Goal: Answer question/provide support: Share knowledge or assist other users

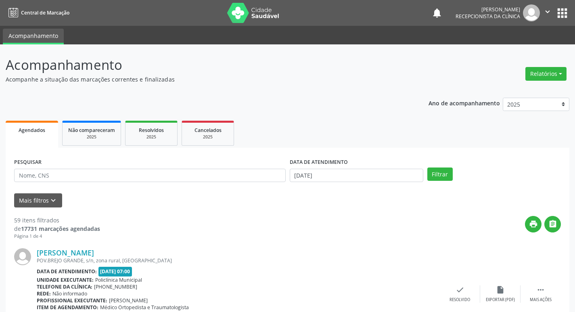
click at [144, 163] on div "PESQUISAR" at bounding box center [150, 171] width 276 height 31
click at [145, 171] on input "text" at bounding box center [150, 176] width 272 height 14
type input "joseane"
click at [427, 167] on button "Filtrar" at bounding box center [439, 174] width 25 height 14
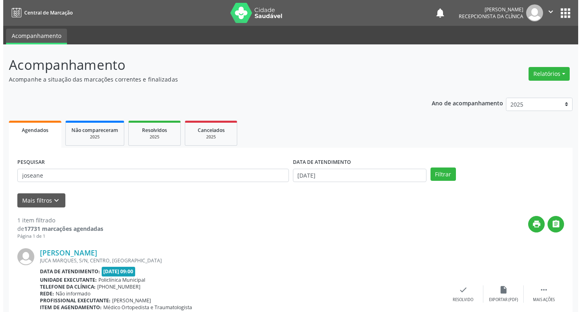
scroll to position [51, 0]
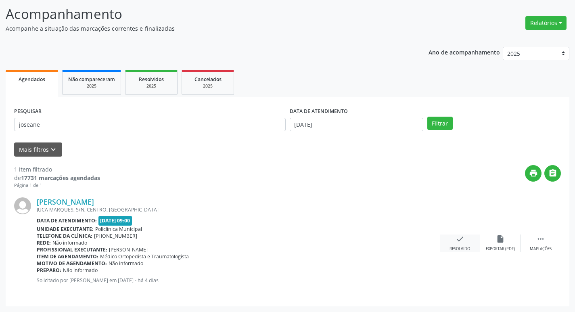
click at [472, 236] on div "check Resolvido" at bounding box center [460, 242] width 40 height 17
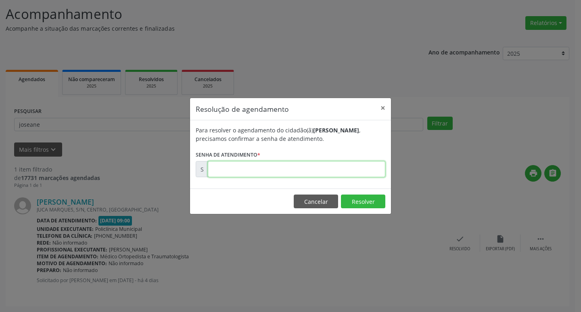
click at [267, 175] on input "text" at bounding box center [297, 169] width 178 height 16
type input "00174509"
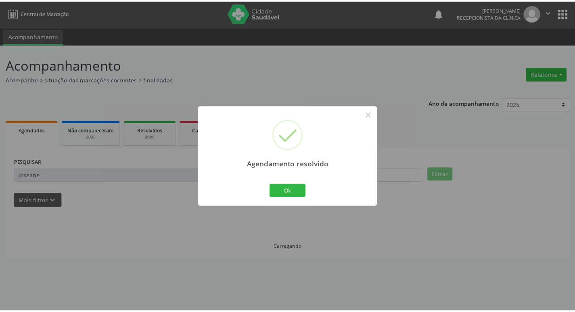
scroll to position [0, 0]
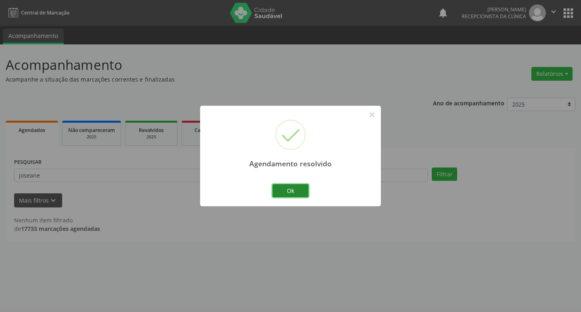
drag, startPoint x: 293, startPoint y: 192, endPoint x: 280, endPoint y: 188, distance: 14.2
click at [292, 192] on button "Ok" at bounding box center [290, 191] width 36 height 14
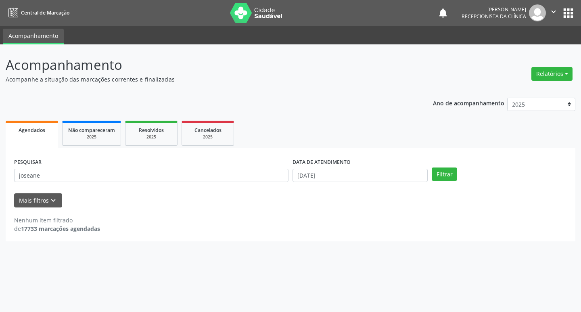
click at [215, 184] on div "PESQUISAR joseane" at bounding box center [151, 171] width 278 height 31
click at [199, 178] on input "joseane" at bounding box center [151, 176] width 274 height 14
type input "marinalva"
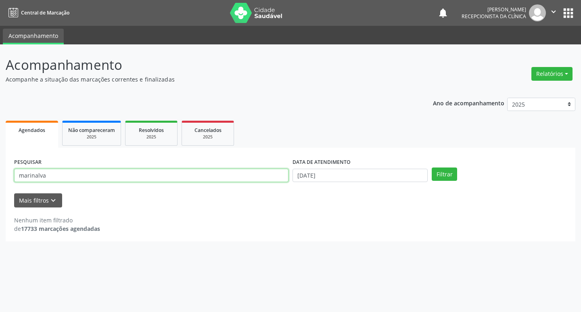
click at [432, 167] on button "Filtrar" at bounding box center [444, 174] width 25 height 14
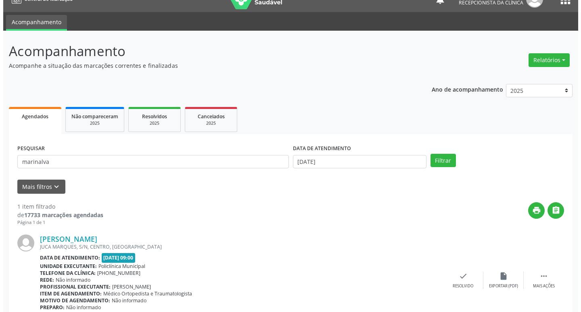
scroll to position [51, 0]
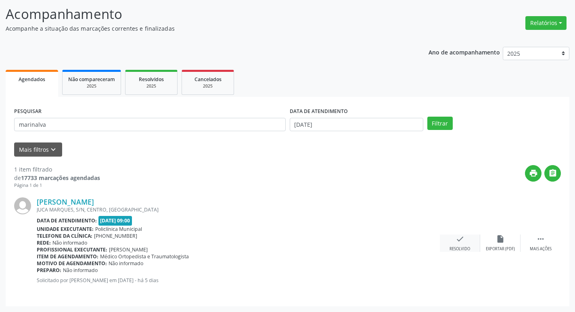
click at [468, 245] on div "check Resolvido" at bounding box center [460, 242] width 40 height 17
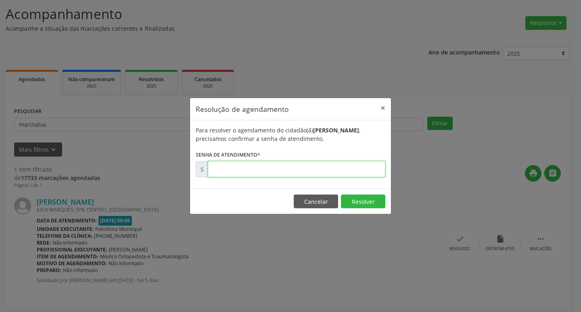
click at [264, 174] on input "text" at bounding box center [297, 169] width 178 height 16
type input "00174334"
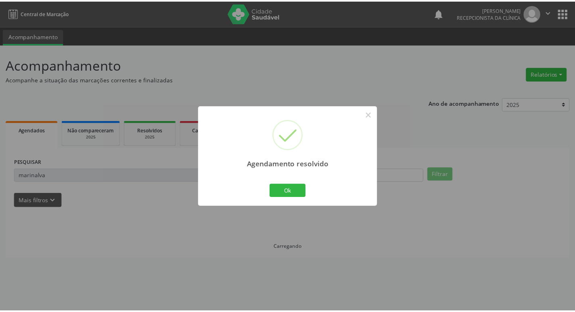
scroll to position [0, 0]
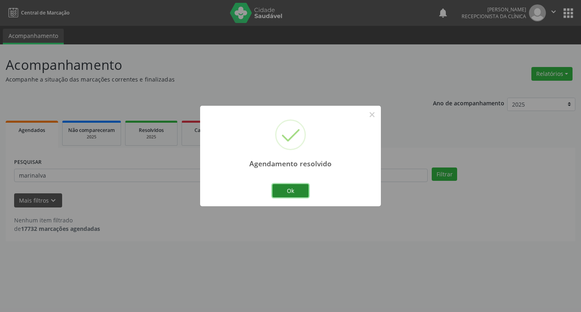
click at [287, 190] on button "Ok" at bounding box center [290, 191] width 36 height 14
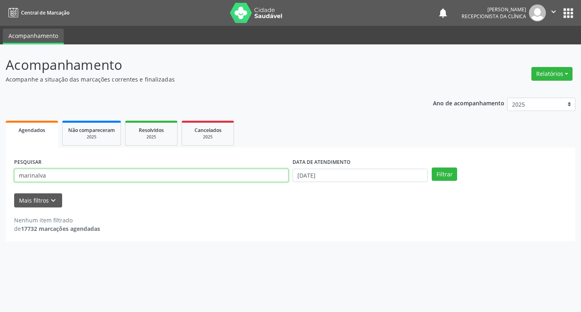
click at [229, 182] on input "marinalva" at bounding box center [151, 176] width 274 height 14
type input "[PERSON_NAME]"
click at [432, 167] on button "Filtrar" at bounding box center [444, 174] width 25 height 14
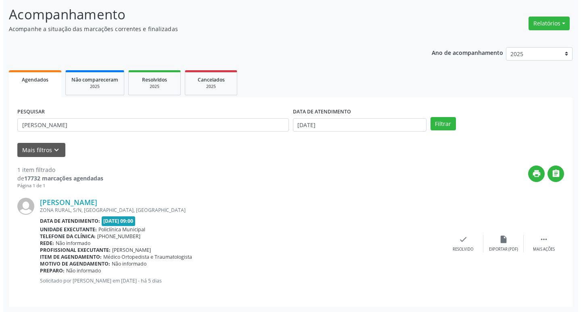
scroll to position [51, 0]
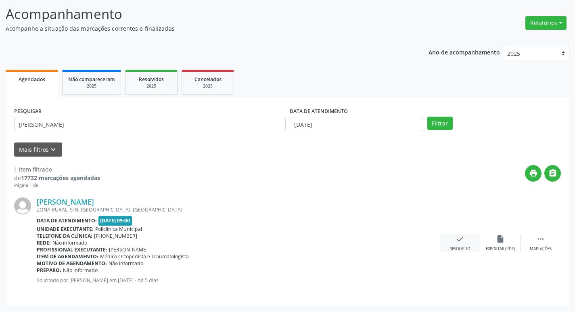
click at [459, 248] on div "Resolvido" at bounding box center [459, 249] width 21 height 6
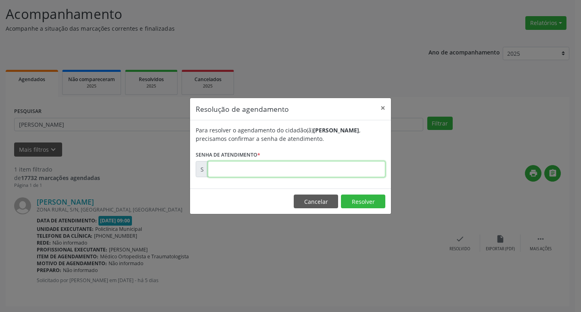
click at [235, 168] on input "text" at bounding box center [297, 169] width 178 height 16
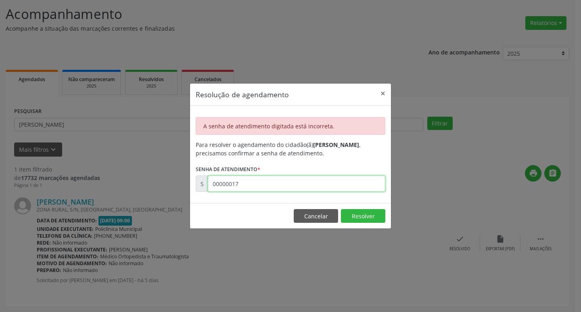
click at [253, 182] on input "00000017" at bounding box center [297, 184] width 178 height 16
drag, startPoint x: 240, startPoint y: 178, endPoint x: 246, endPoint y: 181, distance: 6.7
click at [246, 181] on input "00000017" at bounding box center [297, 184] width 178 height 16
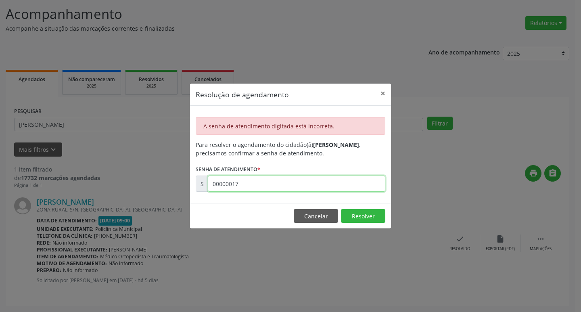
click at [251, 183] on input "00000017" at bounding box center [297, 184] width 178 height 16
type input "00174297"
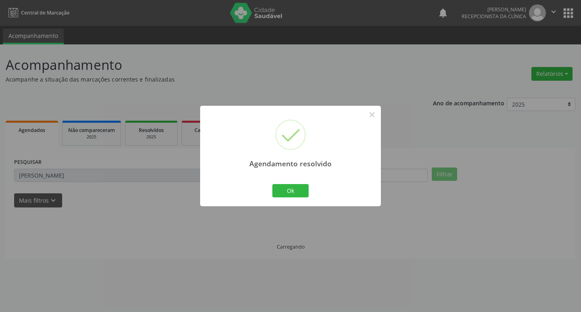
scroll to position [0, 0]
click at [282, 192] on button "Ok" at bounding box center [290, 191] width 36 height 14
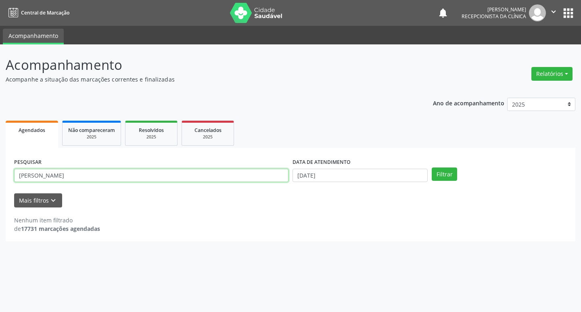
click at [253, 176] on input "[PERSON_NAME]" at bounding box center [151, 176] width 274 height 14
type input "rayssa"
click at [432, 167] on button "Filtrar" at bounding box center [444, 174] width 25 height 14
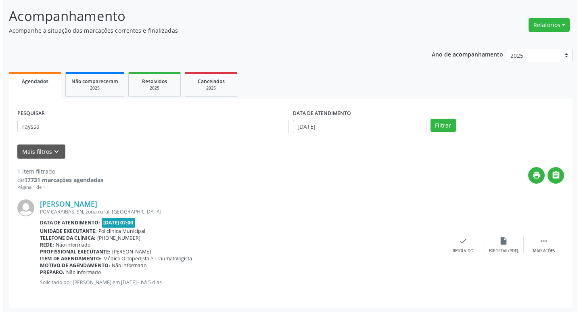
scroll to position [51, 0]
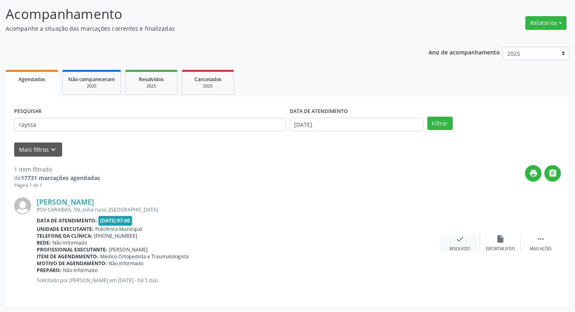
drag, startPoint x: 469, startPoint y: 245, endPoint x: 465, endPoint y: 244, distance: 4.3
click at [465, 244] on div "check Resolvido" at bounding box center [460, 242] width 40 height 17
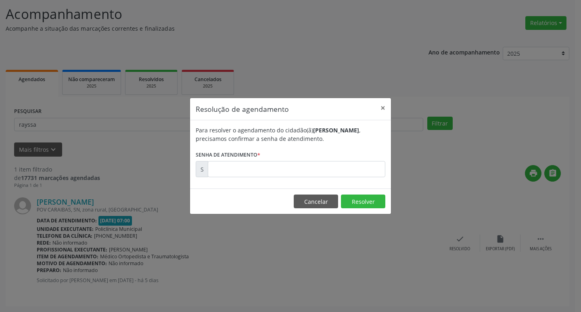
drag, startPoint x: 227, startPoint y: 141, endPoint x: 238, endPoint y: 167, distance: 28.0
click at [232, 147] on form "Para resolver o agendamento do cidadão(ã) [PERSON_NAME] , precisamos confirmar …" at bounding box center [291, 151] width 190 height 51
click at [241, 171] on input "text" at bounding box center [297, 169] width 178 height 16
type input "00174091"
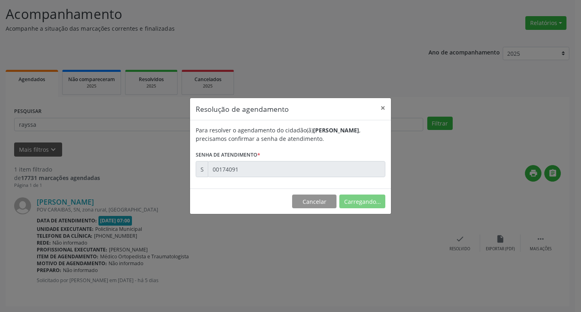
scroll to position [0, 0]
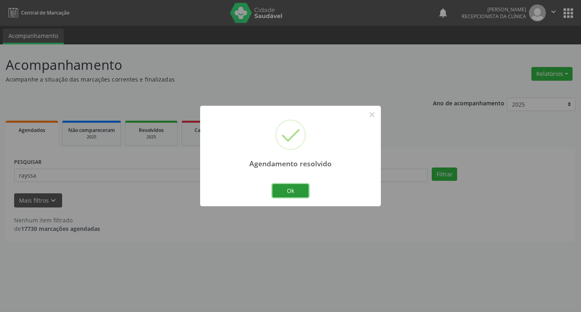
drag, startPoint x: 283, startPoint y: 186, endPoint x: 240, endPoint y: 175, distance: 44.8
click at [283, 185] on button "Ok" at bounding box center [290, 191] width 36 height 14
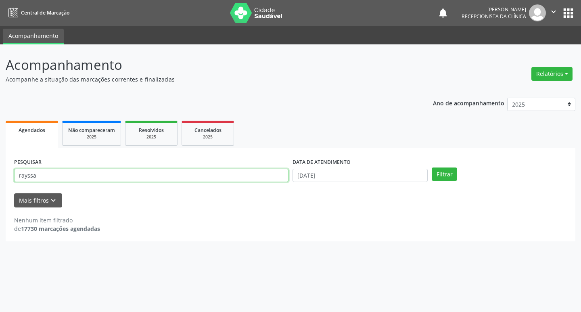
click at [232, 175] on input "rayssa" at bounding box center [151, 176] width 274 height 14
type input "[PERSON_NAME]"
click at [432, 167] on button "Filtrar" at bounding box center [444, 174] width 25 height 14
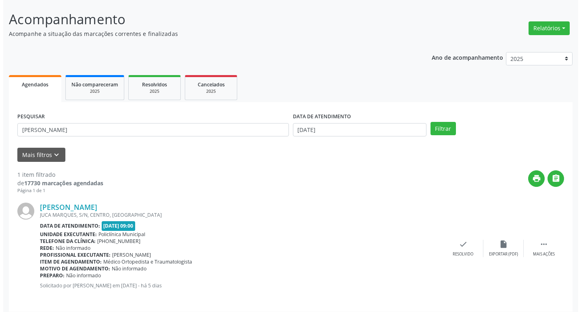
scroll to position [51, 0]
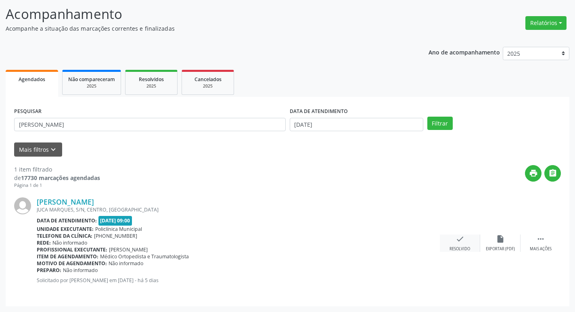
click at [458, 237] on icon "check" at bounding box center [460, 238] width 9 height 9
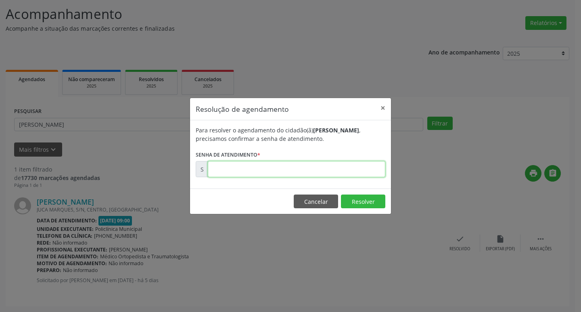
click at [261, 166] on input "text" at bounding box center [297, 169] width 178 height 16
type input "00174176"
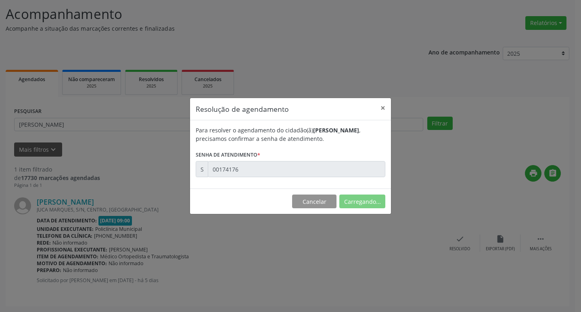
scroll to position [0, 0]
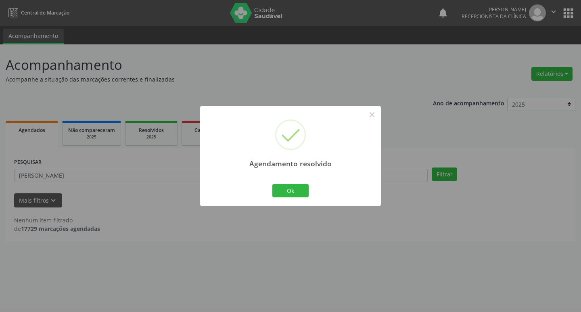
click at [269, 187] on div "Agendamento resolvido × Ok Cancel" at bounding box center [290, 156] width 181 height 100
drag, startPoint x: 276, startPoint y: 189, endPoint x: 253, endPoint y: 184, distance: 23.8
click at [276, 189] on button "Ok" at bounding box center [290, 191] width 36 height 14
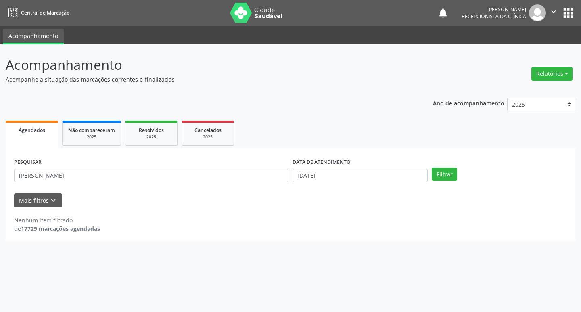
drag, startPoint x: 251, startPoint y: 184, endPoint x: 245, endPoint y: 177, distance: 9.8
click at [250, 184] on div "PESQUISAR [PERSON_NAME]" at bounding box center [151, 171] width 278 height 31
click at [245, 177] on input "[PERSON_NAME]" at bounding box center [151, 176] width 274 height 14
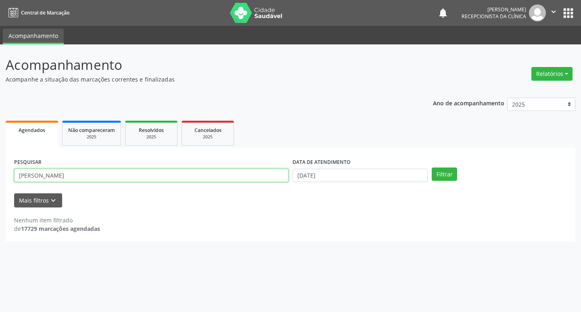
type input "[PERSON_NAME]"
click at [432, 167] on button "Filtrar" at bounding box center [444, 174] width 25 height 14
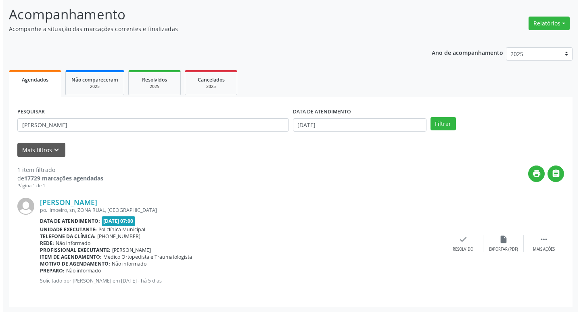
scroll to position [51, 0]
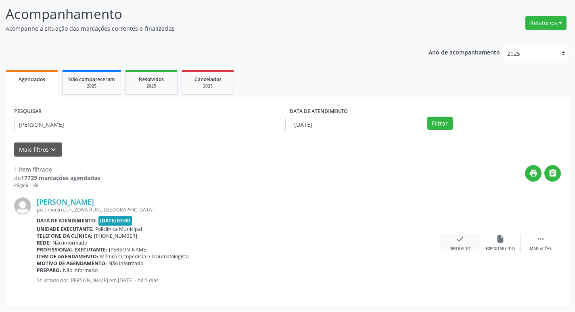
click at [458, 247] on div "Resolvido" at bounding box center [459, 249] width 21 height 6
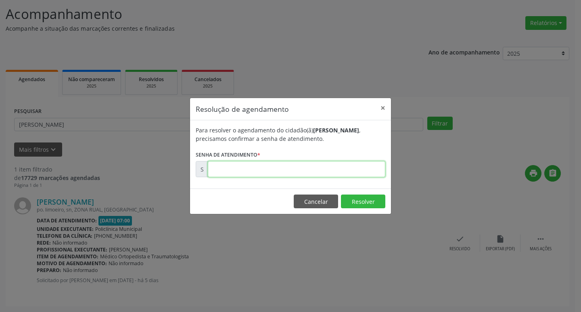
click at [279, 161] on input "text" at bounding box center [297, 169] width 178 height 16
type input "00174148"
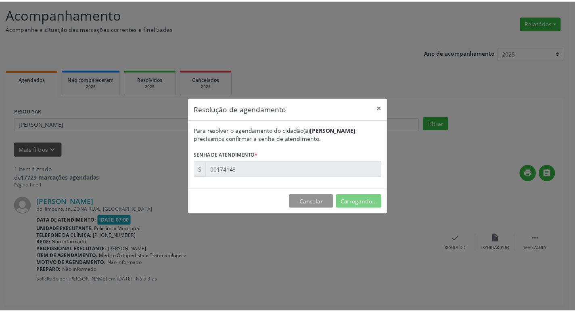
scroll to position [0, 0]
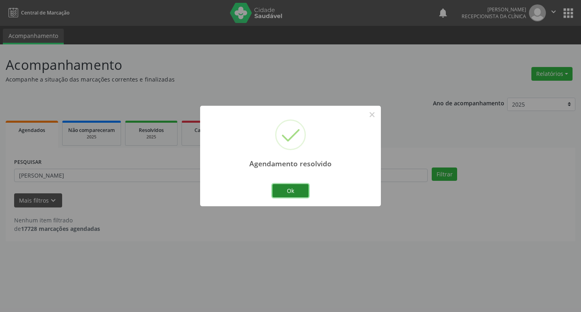
drag, startPoint x: 296, startPoint y: 186, endPoint x: 291, endPoint y: 185, distance: 5.1
click at [291, 185] on button "Ok" at bounding box center [290, 191] width 36 height 14
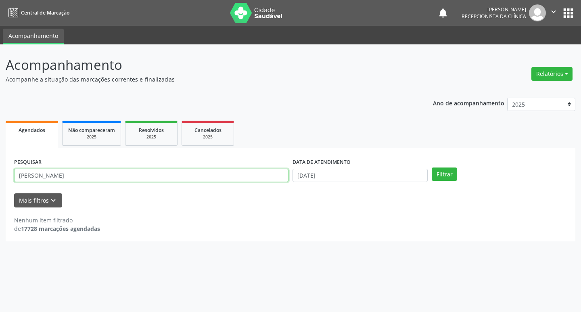
click at [254, 180] on input "[PERSON_NAME]" at bounding box center [151, 176] width 274 height 14
click at [253, 179] on input "[PERSON_NAME]" at bounding box center [151, 176] width 274 height 14
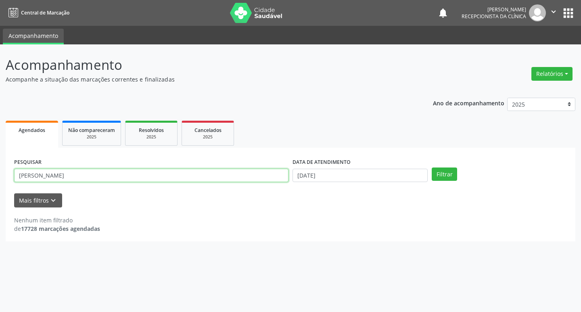
click at [253, 179] on input "[PERSON_NAME]" at bounding box center [151, 176] width 274 height 14
type input "[PERSON_NAME]"
click at [432, 167] on button "Filtrar" at bounding box center [444, 174] width 25 height 14
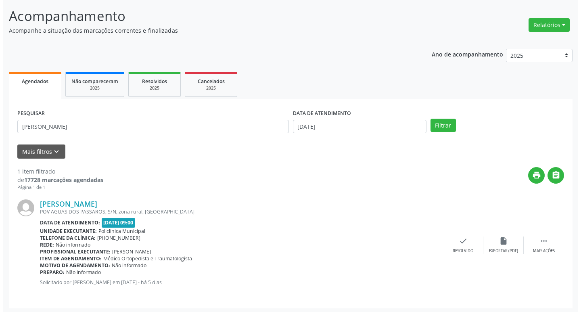
scroll to position [51, 0]
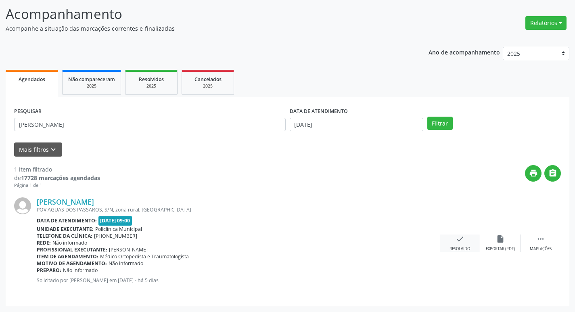
click at [461, 238] on icon "check" at bounding box center [460, 238] width 9 height 9
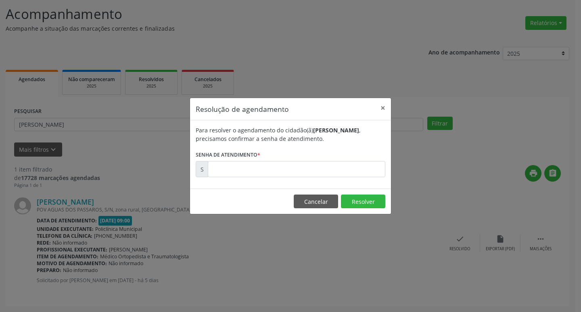
click at [288, 182] on div "Para resolver o agendamento do cidadão(ã) [PERSON_NAME] , precisamos confirmar …" at bounding box center [290, 154] width 201 height 68
click at [274, 176] on input "text" at bounding box center [297, 169] width 178 height 16
type input "00174299"
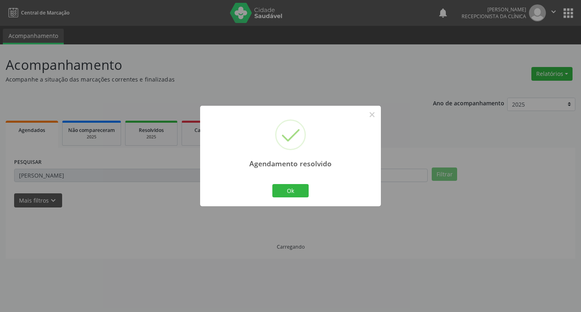
scroll to position [0, 0]
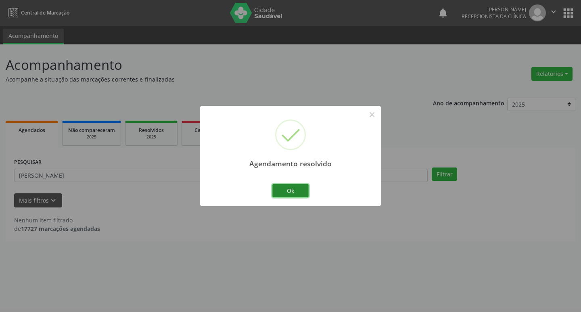
click at [290, 191] on button "Ok" at bounding box center [290, 191] width 36 height 14
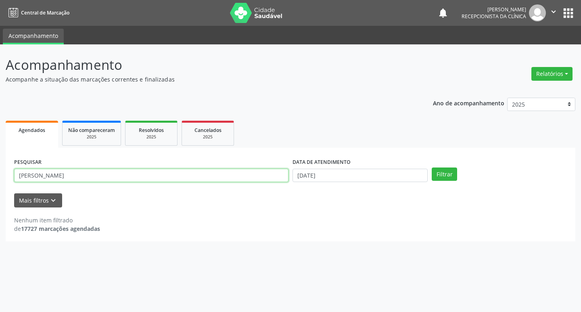
click at [224, 180] on input "[PERSON_NAME]" at bounding box center [151, 176] width 274 height 14
type input "sidinei"
click at [432, 167] on button "Filtrar" at bounding box center [444, 174] width 25 height 14
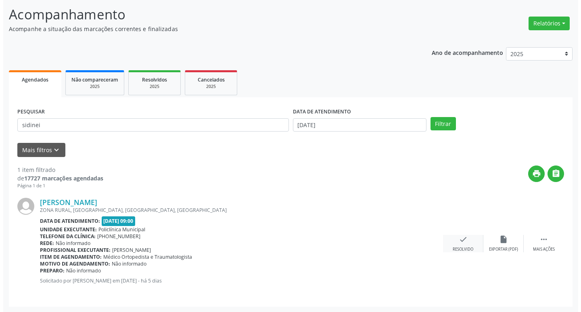
scroll to position [51, 0]
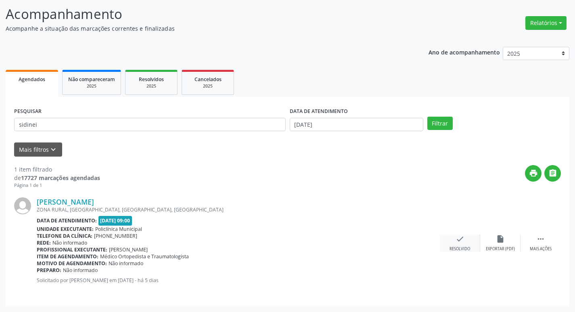
click at [461, 239] on icon "check" at bounding box center [460, 238] width 9 height 9
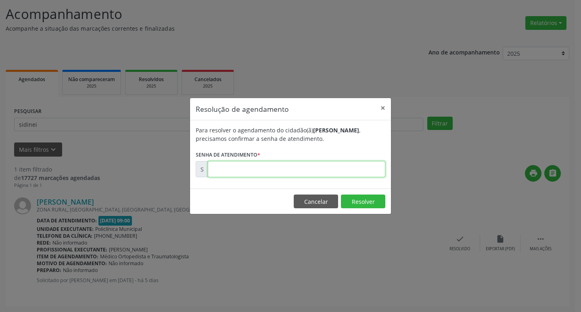
click at [273, 169] on input "text" at bounding box center [297, 169] width 178 height 16
type input "00174286"
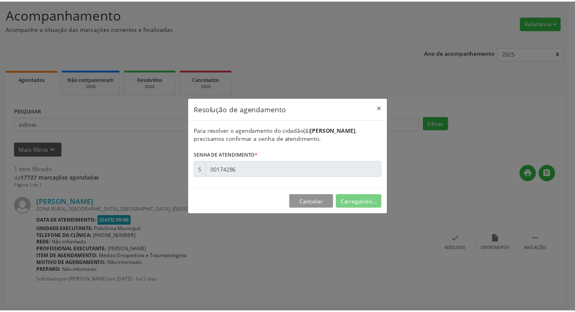
scroll to position [0, 0]
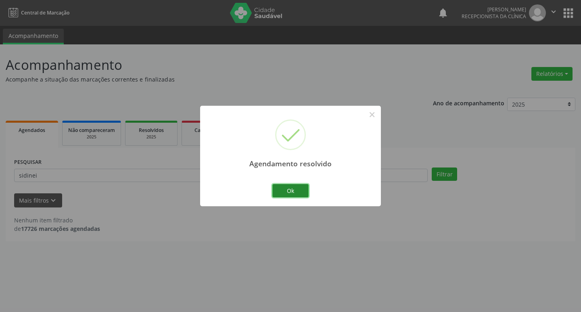
drag, startPoint x: 293, startPoint y: 192, endPoint x: 256, endPoint y: 182, distance: 37.7
click at [291, 192] on button "Ok" at bounding box center [290, 191] width 36 height 14
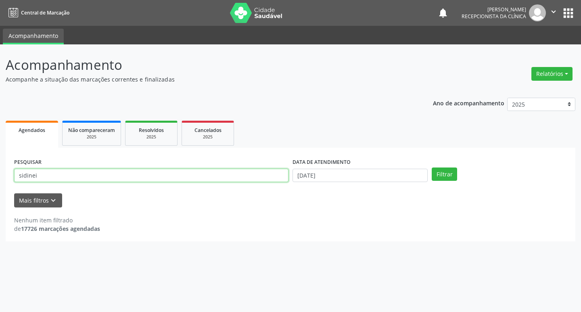
click at [201, 174] on input "sidinei" at bounding box center [151, 176] width 274 height 14
click at [195, 178] on input "sidinei" at bounding box center [151, 176] width 274 height 14
click at [195, 181] on input "sidinei" at bounding box center [151, 176] width 274 height 14
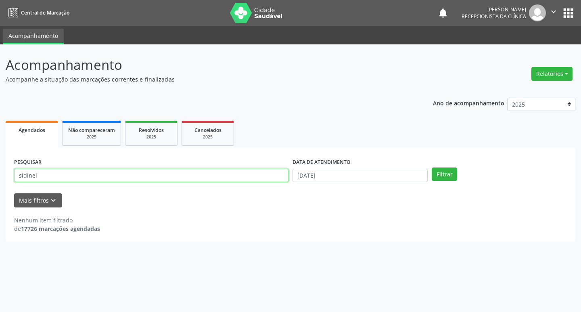
click at [195, 181] on input "sidinei" at bounding box center [151, 176] width 274 height 14
type input "manoel"
click at [432, 167] on button "Filtrar" at bounding box center [444, 174] width 25 height 14
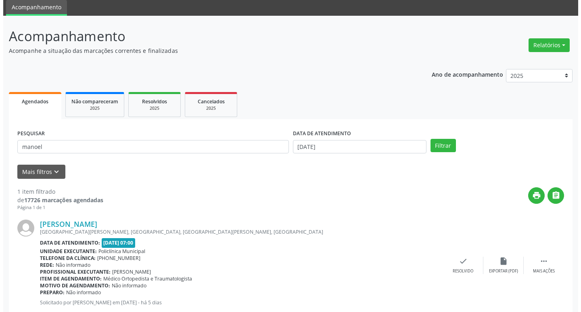
scroll to position [51, 0]
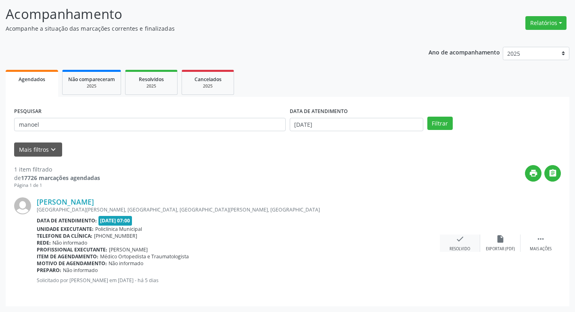
click at [458, 235] on icon "check" at bounding box center [460, 238] width 9 height 9
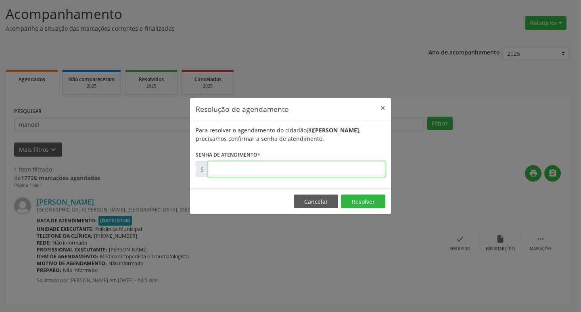
click at [249, 168] on input "text" at bounding box center [297, 169] width 178 height 16
type input "00174063"
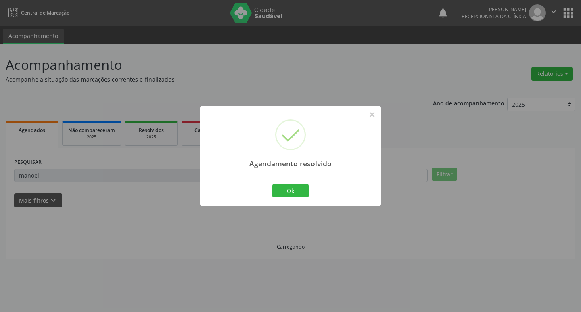
scroll to position [0, 0]
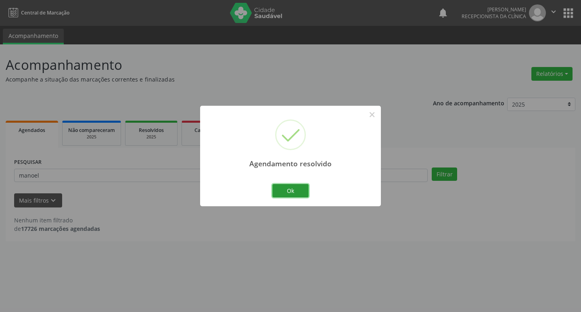
drag, startPoint x: 287, startPoint y: 194, endPoint x: 271, endPoint y: 185, distance: 18.1
click at [286, 194] on button "Ok" at bounding box center [290, 191] width 36 height 14
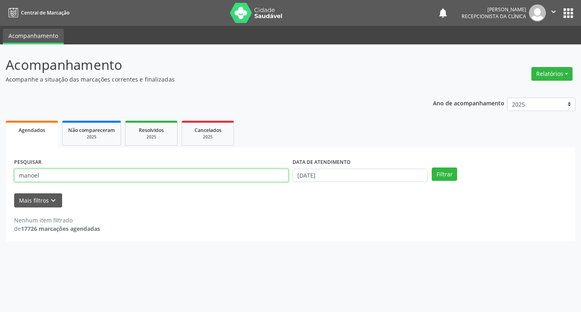
click at [225, 171] on input "manoel" at bounding box center [151, 176] width 274 height 14
type input "rosalia"
click at [432, 167] on button "Filtrar" at bounding box center [444, 174] width 25 height 14
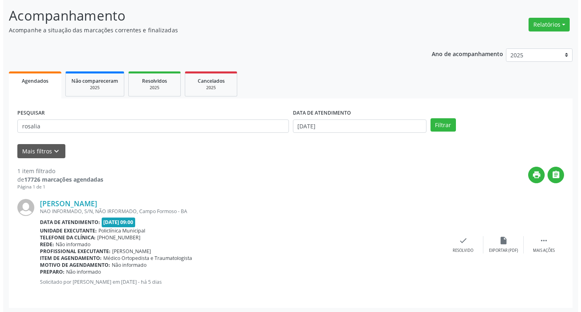
scroll to position [51, 0]
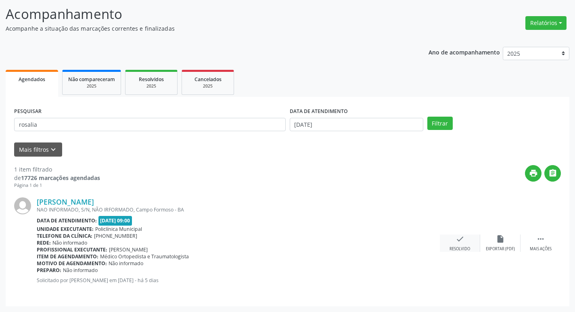
click at [458, 241] on icon "check" at bounding box center [460, 238] width 9 height 9
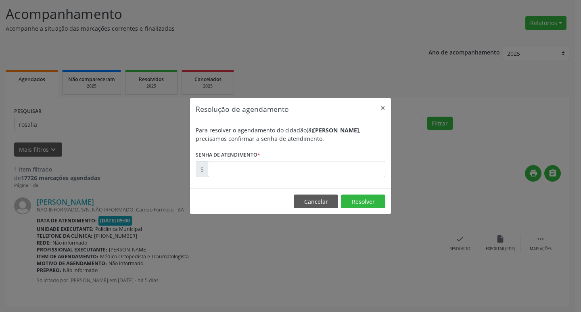
drag, startPoint x: 259, startPoint y: 155, endPoint x: 261, endPoint y: 173, distance: 18.3
click at [261, 169] on form "Para resolver o agendamento do cidadão(ã) [PERSON_NAME] , precisamos confirmar …" at bounding box center [291, 151] width 190 height 51
click at [261, 173] on input "text" at bounding box center [297, 169] width 178 height 16
type input "00174248"
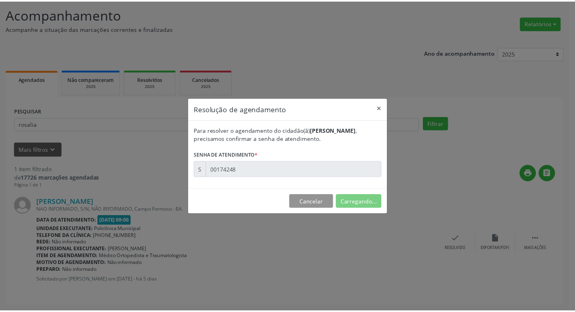
scroll to position [0, 0]
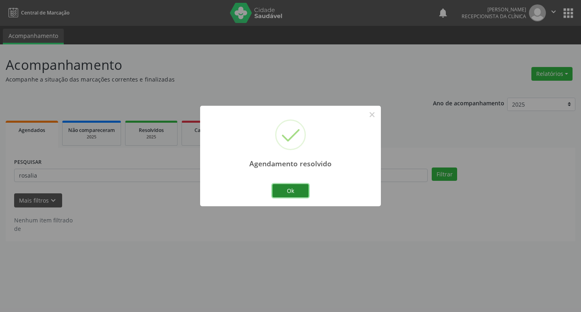
click at [288, 188] on button "Ok" at bounding box center [290, 191] width 36 height 14
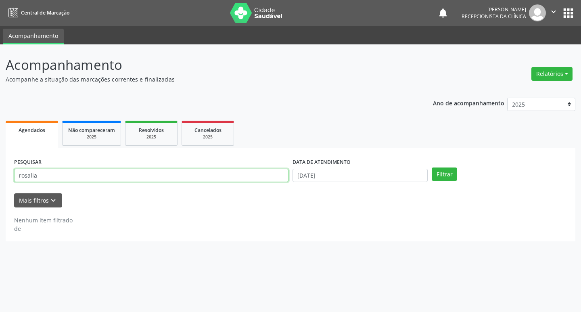
click at [225, 178] on input "rosalia" at bounding box center [151, 176] width 274 height 14
type input "erisvaldo"
click at [432, 167] on button "Filtrar" at bounding box center [444, 174] width 25 height 14
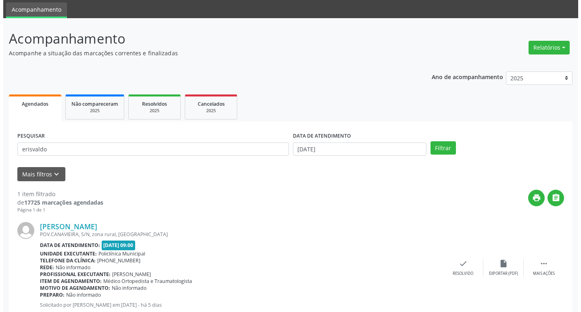
scroll to position [51, 0]
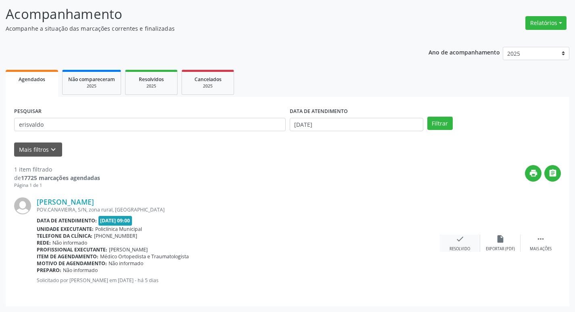
click at [453, 240] on div "check Resolvido" at bounding box center [460, 242] width 40 height 17
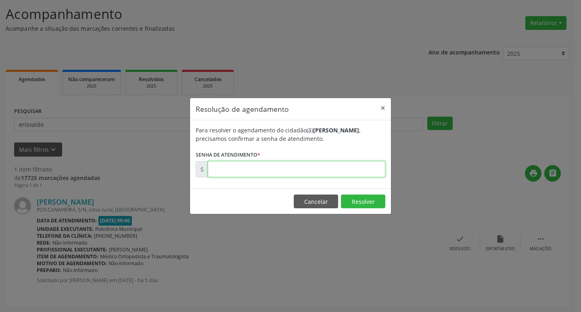
click at [280, 169] on input "text" at bounding box center [297, 169] width 178 height 16
type input "00174298"
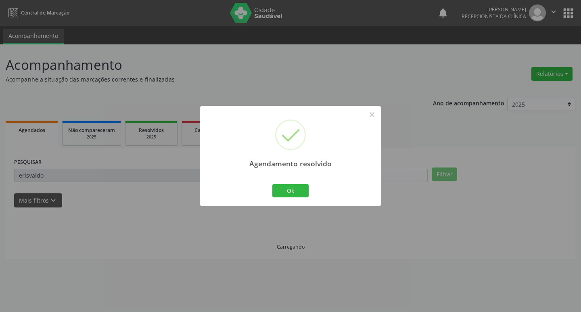
scroll to position [0, 0]
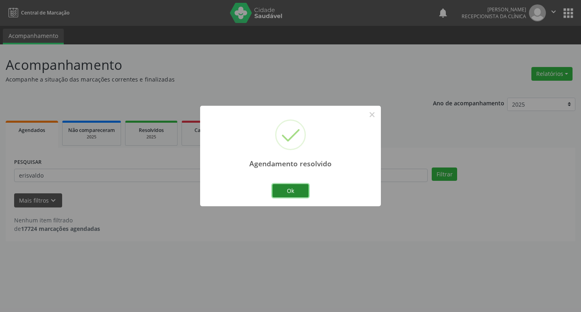
click at [282, 188] on button "Ok" at bounding box center [290, 191] width 36 height 14
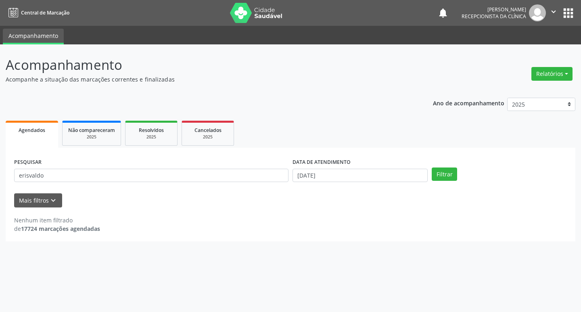
click at [253, 182] on div "PESQUISAR erisvaldo" at bounding box center [151, 171] width 278 height 31
drag, startPoint x: 253, startPoint y: 182, endPoint x: 248, endPoint y: 173, distance: 10.1
click at [250, 179] on div "PESQUISAR erisvaldo" at bounding box center [151, 171] width 278 height 31
click at [248, 173] on input "erisvaldo" at bounding box center [151, 176] width 274 height 14
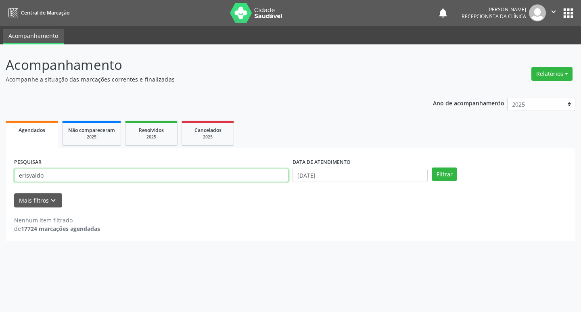
click at [248, 173] on input "erisvaldo" at bounding box center [151, 176] width 274 height 14
type input "[PERSON_NAME]"
click at [432, 167] on button "Filtrar" at bounding box center [444, 174] width 25 height 14
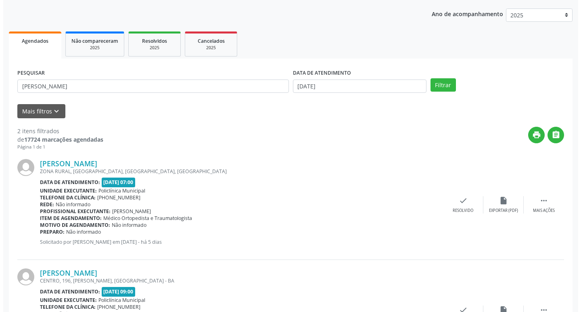
scroll to position [160, 0]
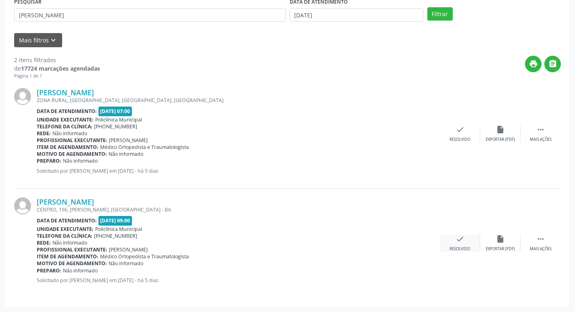
click at [463, 236] on icon "check" at bounding box center [460, 238] width 9 height 9
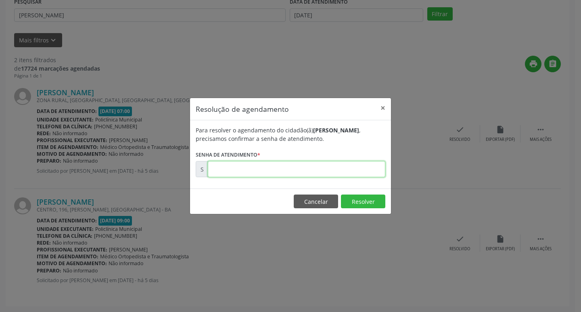
click at [310, 174] on input "text" at bounding box center [297, 169] width 178 height 16
type input "00174301"
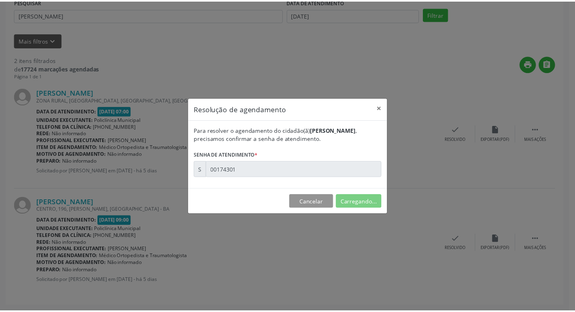
scroll to position [0, 0]
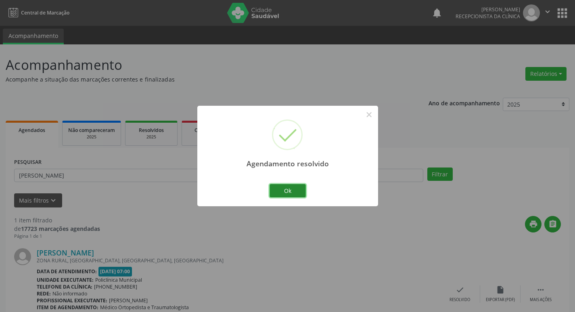
click at [286, 192] on button "Ok" at bounding box center [288, 191] width 36 height 14
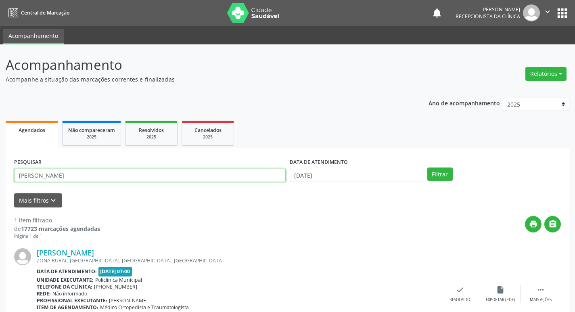
click at [231, 181] on input "[PERSON_NAME]" at bounding box center [150, 176] width 272 height 14
click at [229, 179] on input "[PERSON_NAME]" at bounding box center [150, 176] width 272 height 14
click at [427, 167] on button "Filtrar" at bounding box center [439, 174] width 25 height 14
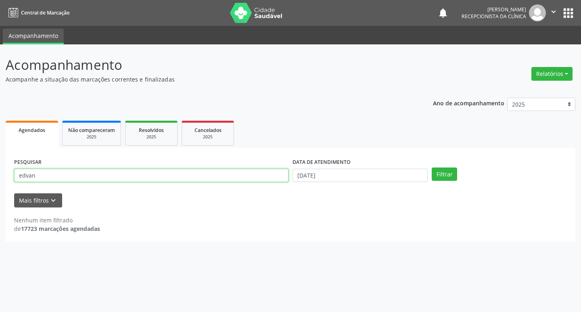
click at [25, 175] on input "edvan" at bounding box center [151, 176] width 274 height 14
type input "edivan"
click at [432, 167] on button "Filtrar" at bounding box center [444, 174] width 25 height 14
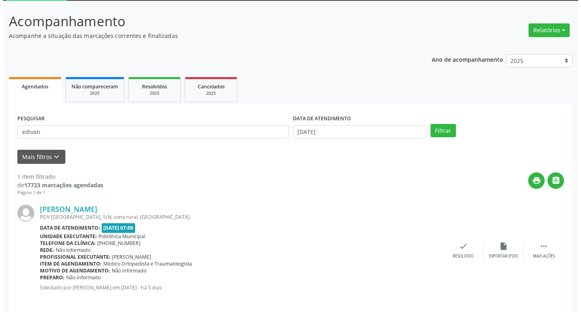
scroll to position [51, 0]
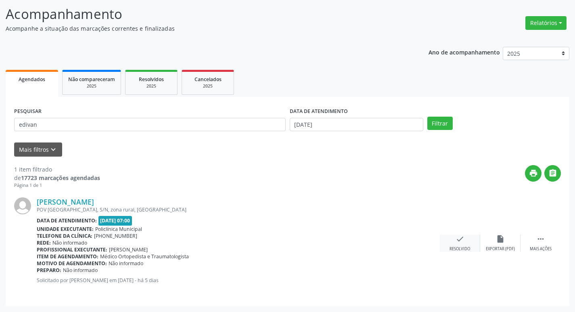
click at [456, 242] on icon "check" at bounding box center [460, 238] width 9 height 9
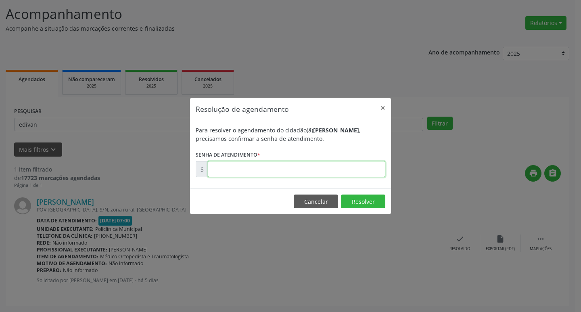
click at [275, 176] on input "text" at bounding box center [297, 169] width 178 height 16
type input "00174100"
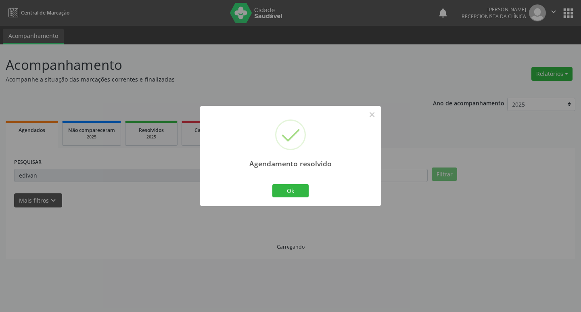
scroll to position [0, 0]
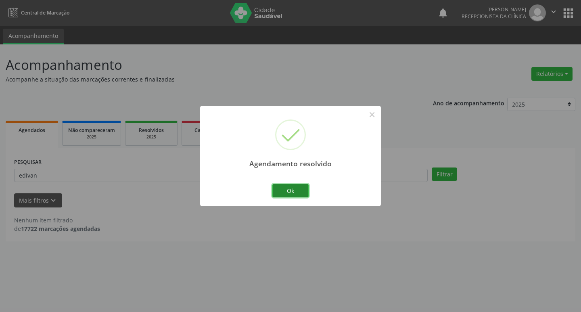
click at [281, 190] on button "Ok" at bounding box center [290, 191] width 36 height 14
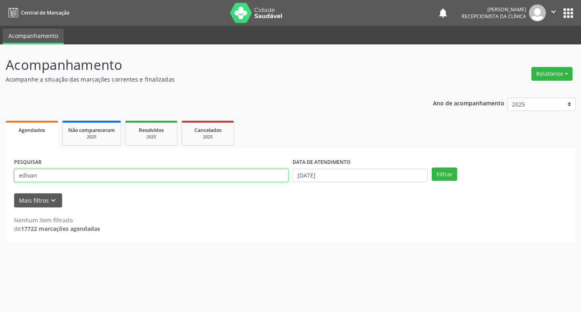
click at [233, 180] on input "edivan" at bounding box center [151, 176] width 274 height 14
type input "[PERSON_NAME]"
click at [432, 167] on button "Filtrar" at bounding box center [444, 174] width 25 height 14
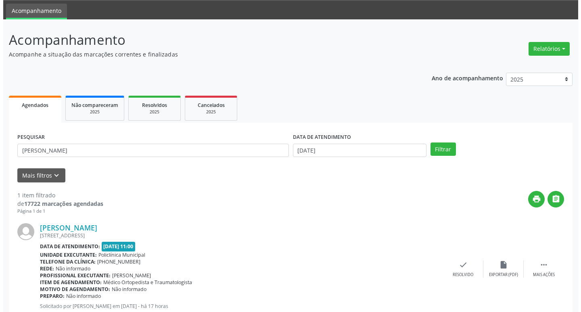
scroll to position [51, 0]
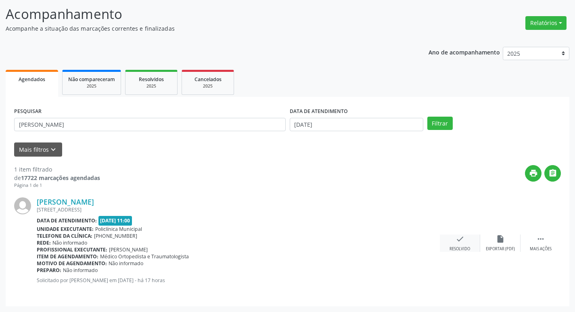
click at [462, 237] on icon "check" at bounding box center [460, 238] width 9 height 9
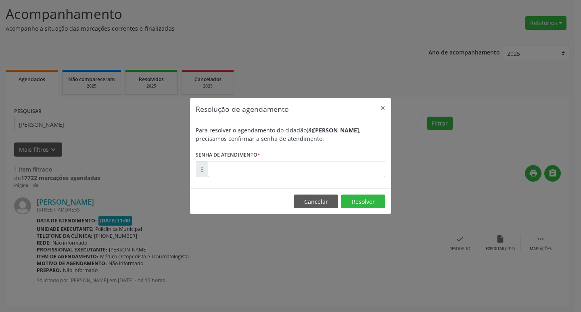
click at [237, 161] on label "Senha de atendimento *" at bounding box center [228, 154] width 65 height 13
click at [251, 166] on input "text" at bounding box center [297, 169] width 178 height 16
type input "00174806"
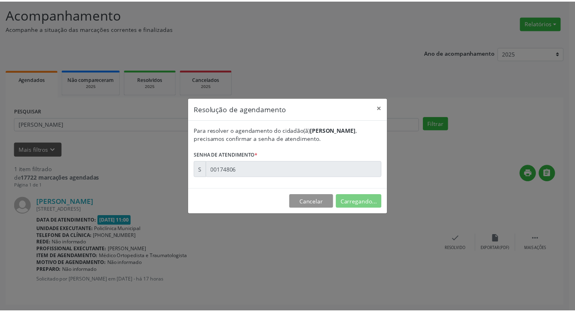
scroll to position [0, 0]
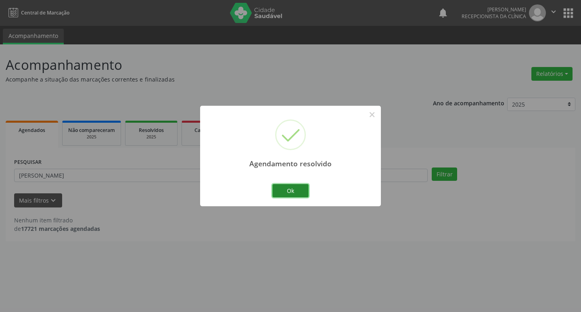
click at [284, 190] on button "Ok" at bounding box center [290, 191] width 36 height 14
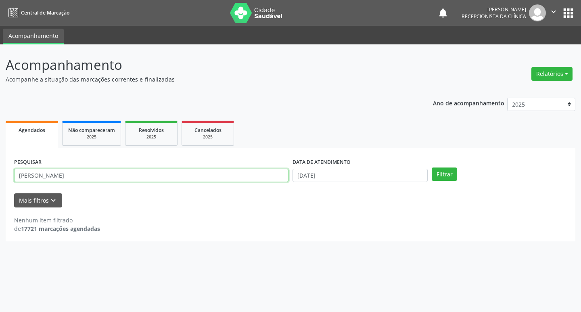
click at [253, 172] on input "[PERSON_NAME]" at bounding box center [151, 176] width 274 height 14
type input "[PERSON_NAME]"
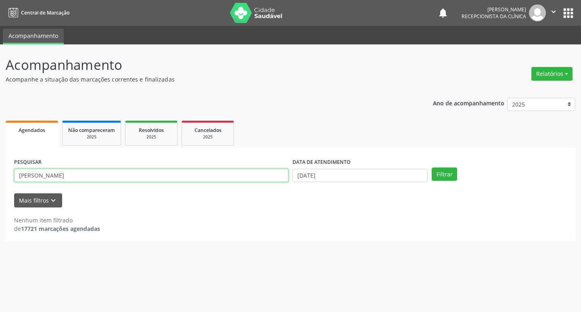
click at [432, 167] on button "Filtrar" at bounding box center [444, 174] width 25 height 14
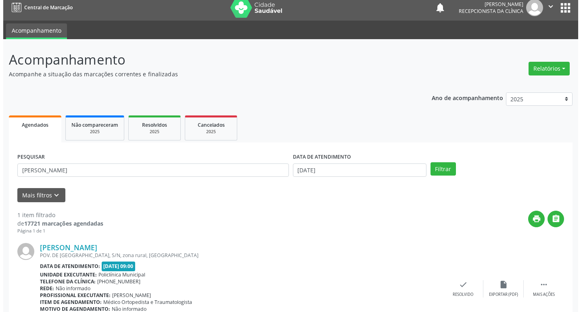
scroll to position [51, 0]
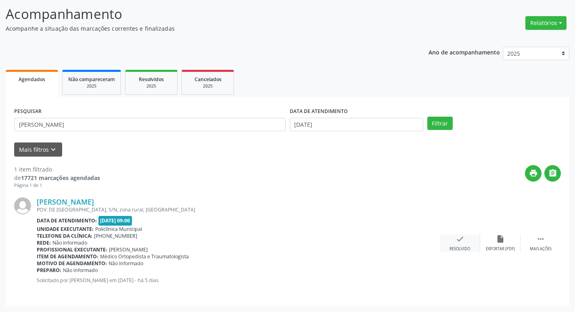
click at [464, 247] on div "Resolvido" at bounding box center [459, 249] width 21 height 6
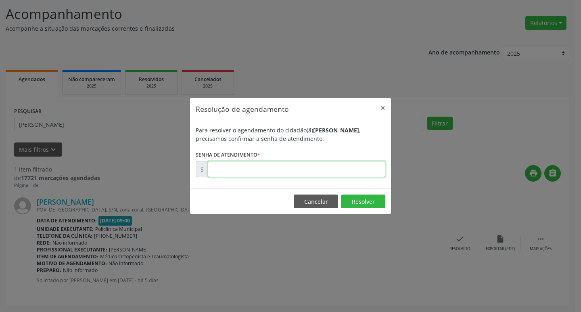
click at [301, 173] on input "text" at bounding box center [297, 169] width 178 height 16
type input "00174186"
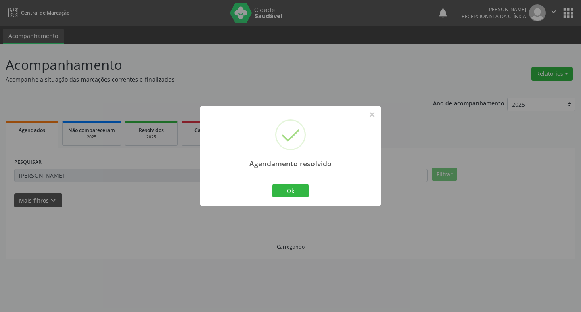
scroll to position [0, 0]
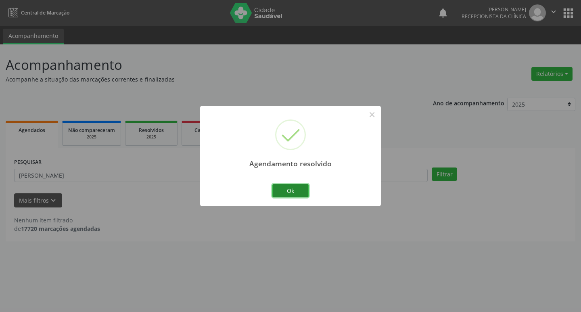
drag, startPoint x: 293, startPoint y: 188, endPoint x: 196, endPoint y: 176, distance: 96.8
click at [292, 188] on button "Ok" at bounding box center [290, 191] width 36 height 14
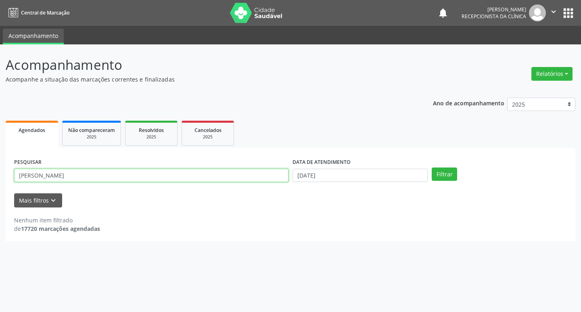
click at [188, 174] on input "[PERSON_NAME]" at bounding box center [151, 176] width 274 height 14
type input "[PERSON_NAME]"
click at [432, 167] on button "Filtrar" at bounding box center [444, 174] width 25 height 14
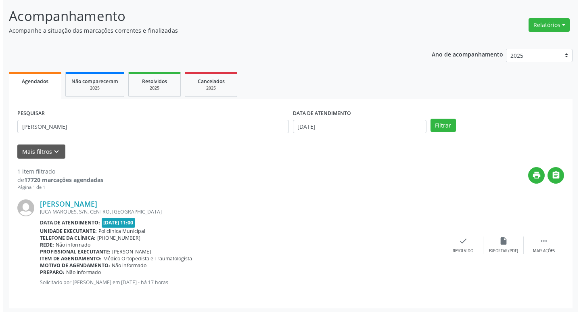
scroll to position [51, 0]
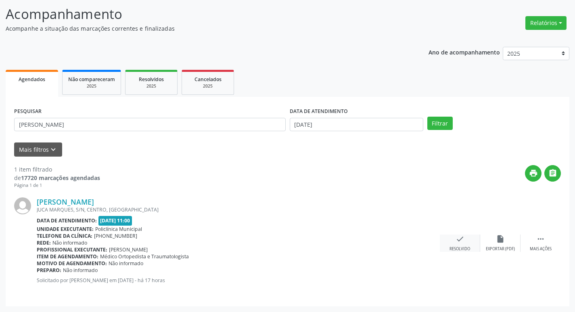
drag, startPoint x: 477, startPoint y: 254, endPoint x: 463, endPoint y: 244, distance: 17.4
click at [463, 244] on div "[PERSON_NAME] [GEOGRAPHIC_DATA], S/N, CENTRO, [GEOGRAPHIC_DATA] Data de atendim…" at bounding box center [287, 243] width 547 height 109
click at [456, 235] on icon "check" at bounding box center [460, 238] width 9 height 9
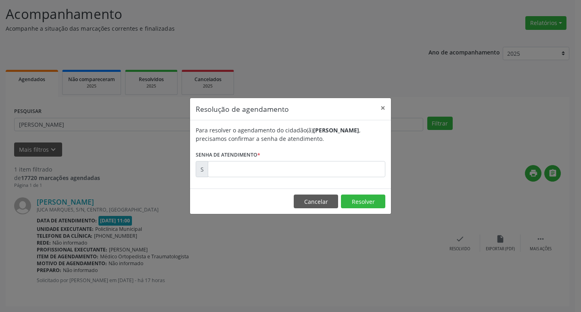
drag, startPoint x: 301, startPoint y: 149, endPoint x: 303, endPoint y: 166, distance: 17.1
click at [302, 160] on form "Para resolver o agendamento do cidadão(ã) [PERSON_NAME] , precisamos confirmar …" at bounding box center [291, 151] width 190 height 51
click at [303, 167] on input "text" at bounding box center [297, 169] width 178 height 16
type input "00174804"
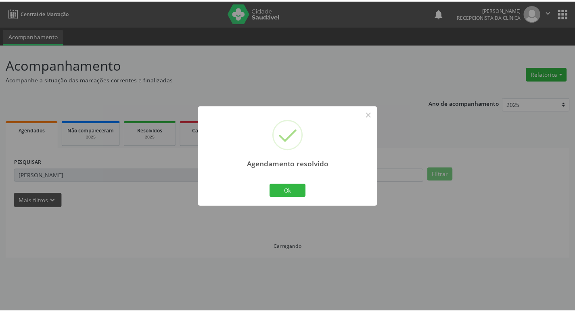
scroll to position [0, 0]
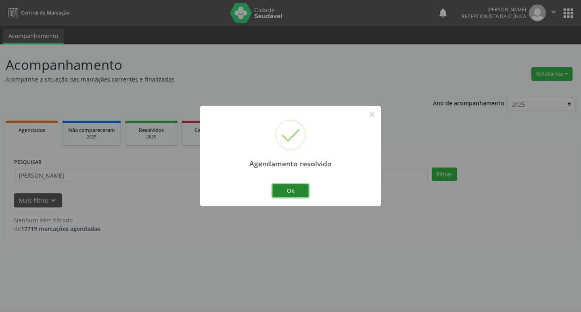
click at [282, 188] on button "Ok" at bounding box center [290, 191] width 36 height 14
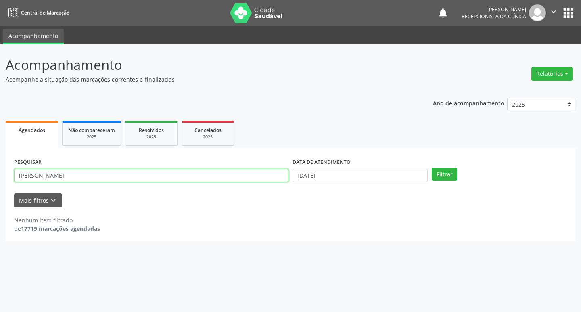
click at [231, 178] on input "[PERSON_NAME]" at bounding box center [151, 176] width 274 height 14
type input "elisangela"
click at [432, 167] on button "Filtrar" at bounding box center [444, 174] width 25 height 14
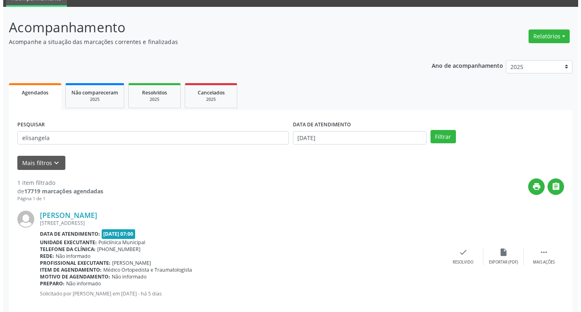
scroll to position [51, 0]
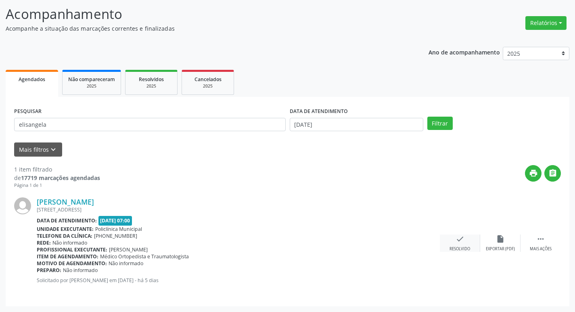
click at [454, 243] on div "check Resolvido" at bounding box center [460, 242] width 40 height 17
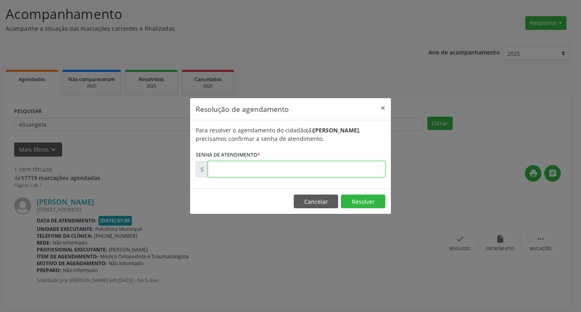
click at [301, 167] on input "text" at bounding box center [297, 169] width 178 height 16
type input "00174093"
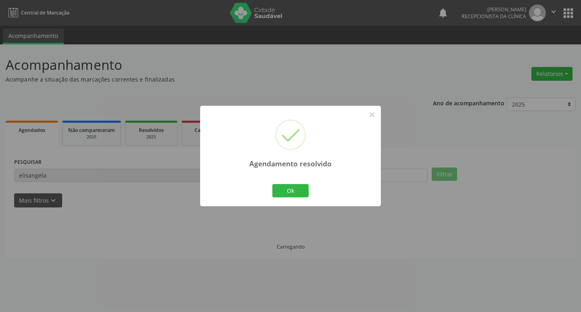
scroll to position [0, 0]
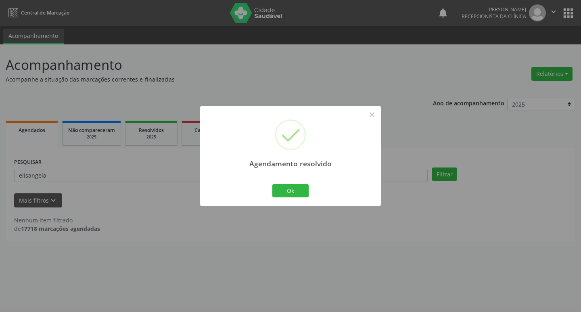
click at [272, 190] on div "Ok Cancel" at bounding box center [291, 190] width 40 height 17
click at [220, 178] on div "Agendamento resolvido × Ok Cancel" at bounding box center [290, 156] width 181 height 100
click at [281, 188] on button "Ok" at bounding box center [290, 191] width 36 height 14
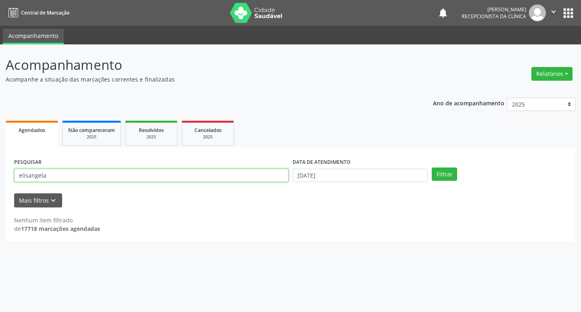
click at [255, 178] on input "elisangela" at bounding box center [151, 176] width 274 height 14
type input "[PERSON_NAME]"
click at [432, 167] on button "Filtrar" at bounding box center [444, 174] width 25 height 14
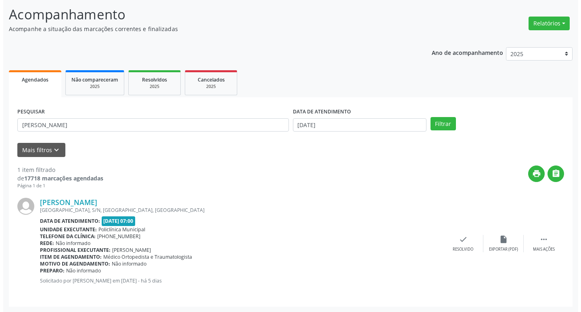
scroll to position [51, 0]
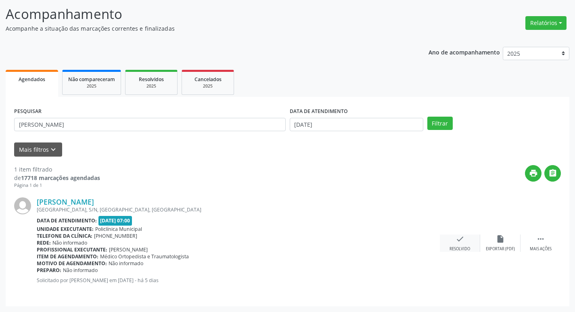
click at [462, 234] on div "[PERSON_NAME] [GEOGRAPHIC_DATA], S/N, [GEOGRAPHIC_DATA], [GEOGRAPHIC_DATA] Data…" at bounding box center [287, 243] width 547 height 109
click at [461, 236] on icon "check" at bounding box center [460, 238] width 9 height 9
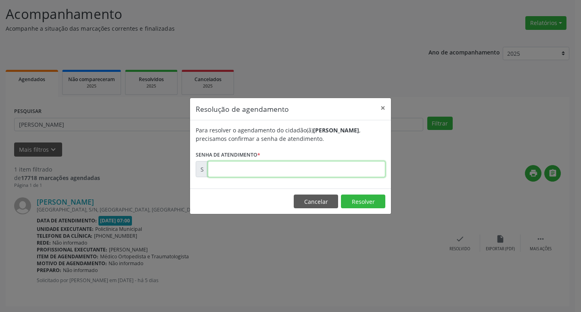
drag, startPoint x: 290, startPoint y: 161, endPoint x: 296, endPoint y: 165, distance: 6.9
click at [290, 161] on input "text" at bounding box center [297, 169] width 178 height 16
type input "00174051"
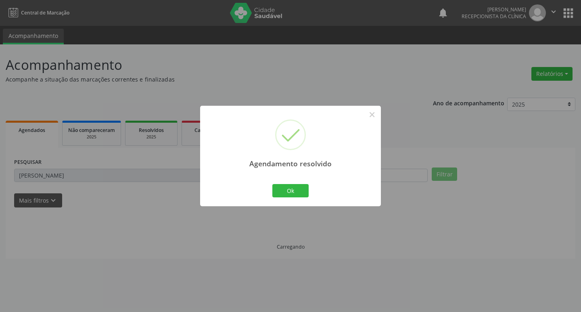
scroll to position [0, 0]
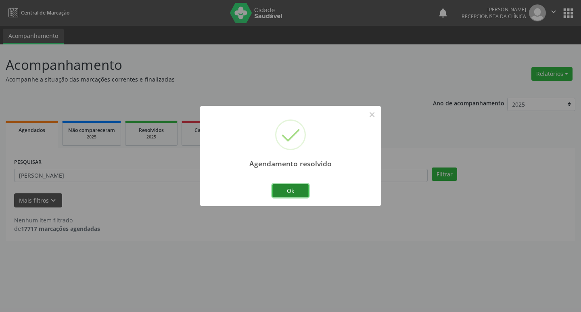
click at [287, 192] on button "Ok" at bounding box center [290, 191] width 36 height 14
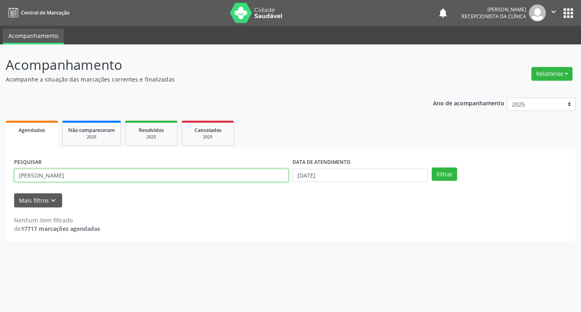
click at [217, 175] on input "[PERSON_NAME]" at bounding box center [151, 176] width 274 height 14
type input "[PERSON_NAME]"
click at [432, 167] on button "Filtrar" at bounding box center [444, 174] width 25 height 14
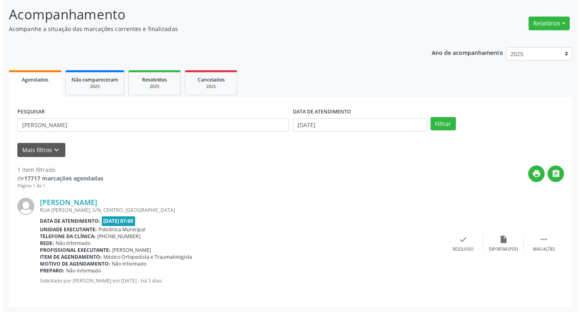
scroll to position [51, 0]
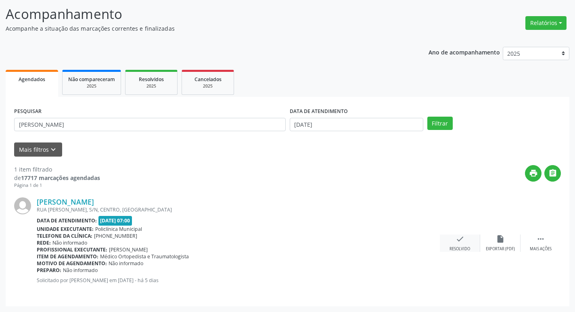
click at [469, 238] on div "check Resolvido" at bounding box center [460, 242] width 40 height 17
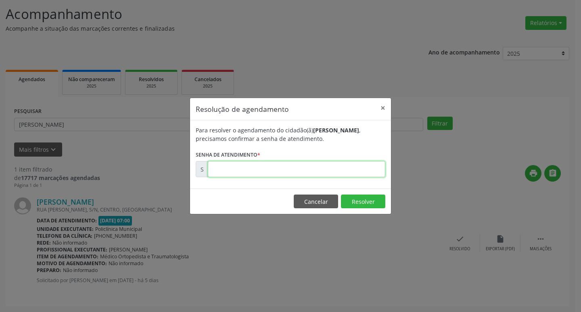
click at [263, 171] on input "text" at bounding box center [297, 169] width 178 height 16
type input "00174059"
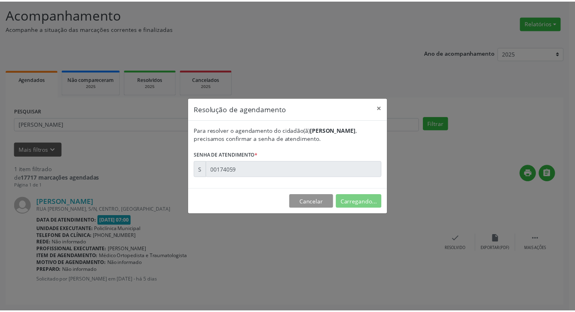
scroll to position [0, 0]
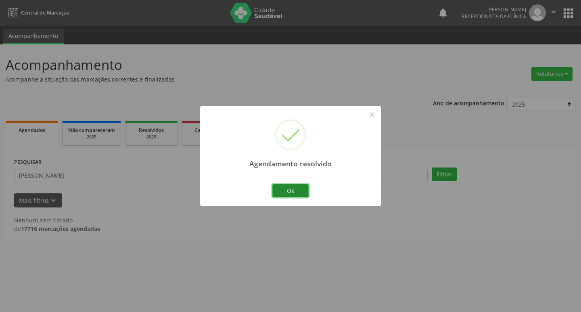
click at [286, 190] on button "Ok" at bounding box center [290, 191] width 36 height 14
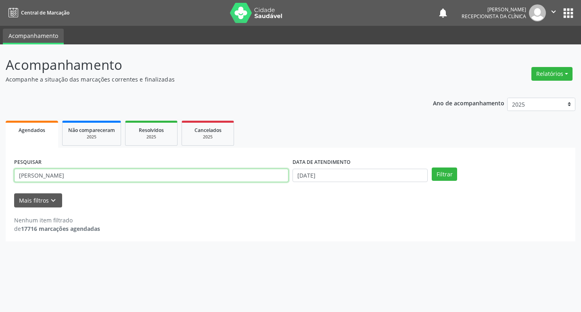
click at [251, 175] on input "[PERSON_NAME]" at bounding box center [151, 176] width 274 height 14
type input "helter"
click at [432, 167] on button "Filtrar" at bounding box center [444, 174] width 25 height 14
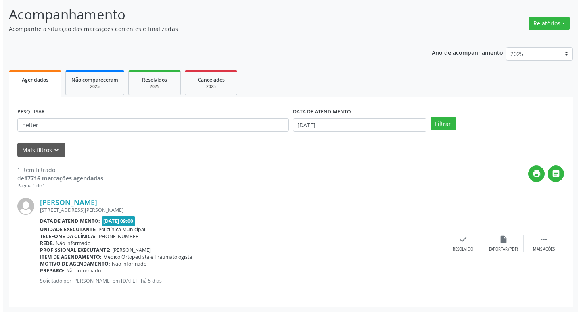
scroll to position [51, 0]
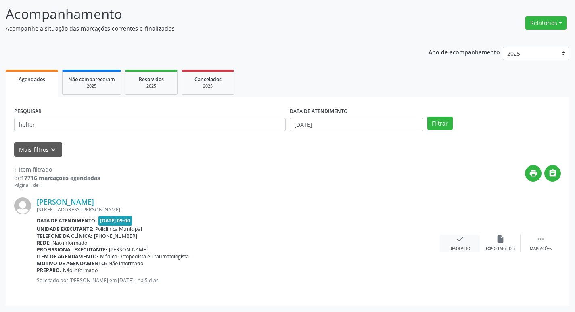
click at [461, 241] on icon "check" at bounding box center [460, 238] width 9 height 9
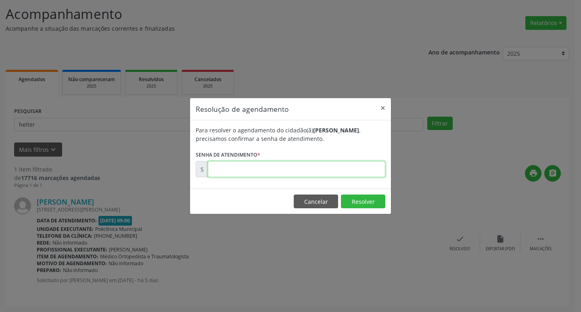
click at [274, 169] on input "text" at bounding box center [297, 169] width 178 height 16
type input "00174195"
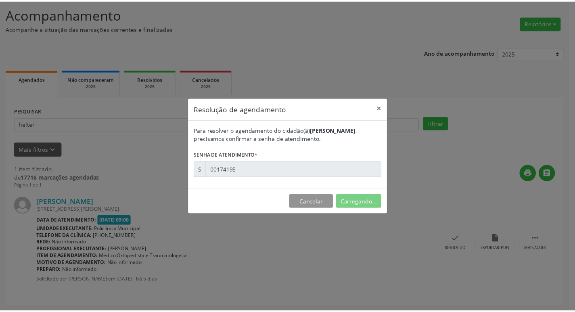
scroll to position [0, 0]
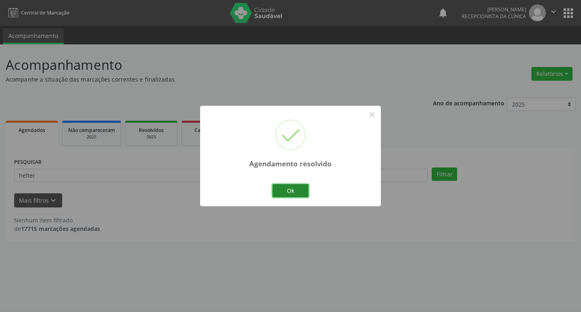
drag, startPoint x: 293, startPoint y: 191, endPoint x: 253, endPoint y: 178, distance: 42.4
click at [293, 191] on button "Ok" at bounding box center [290, 191] width 36 height 14
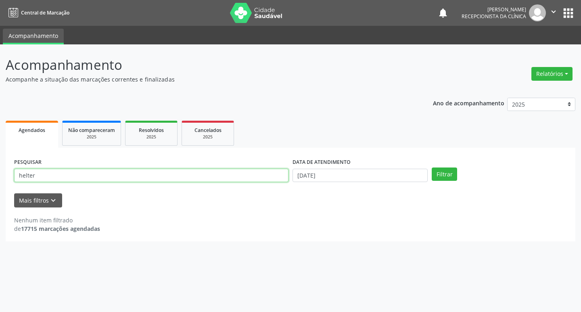
click at [253, 178] on input "helter" at bounding box center [151, 176] width 274 height 14
type input "sebastiao"
click at [432, 167] on button "Filtrar" at bounding box center [444, 174] width 25 height 14
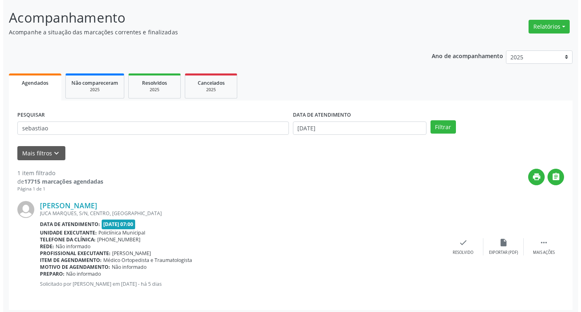
scroll to position [51, 0]
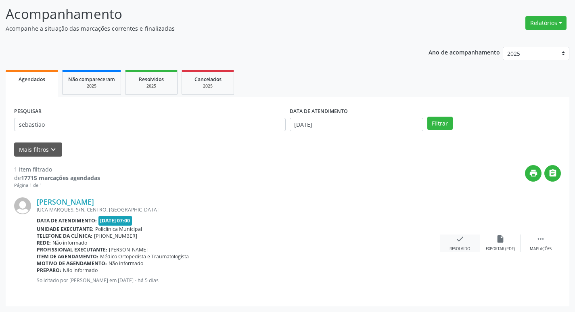
click at [461, 248] on div "Resolvido" at bounding box center [459, 249] width 21 height 6
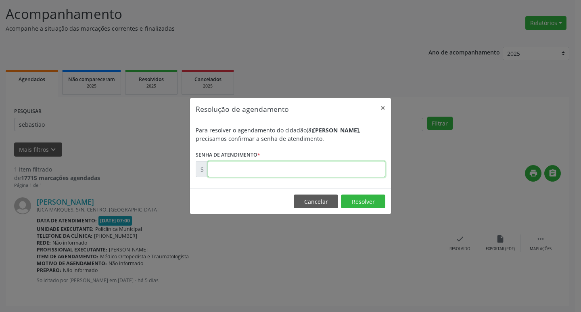
click at [284, 177] on input "text" at bounding box center [297, 169] width 178 height 16
type input "00174033"
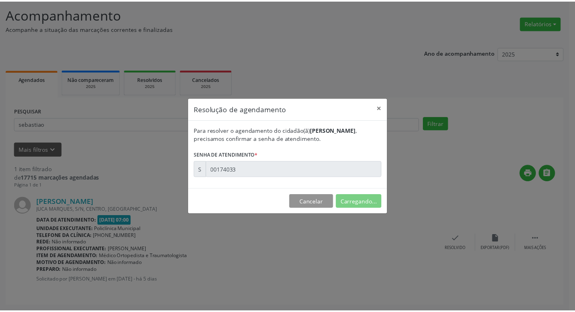
scroll to position [0, 0]
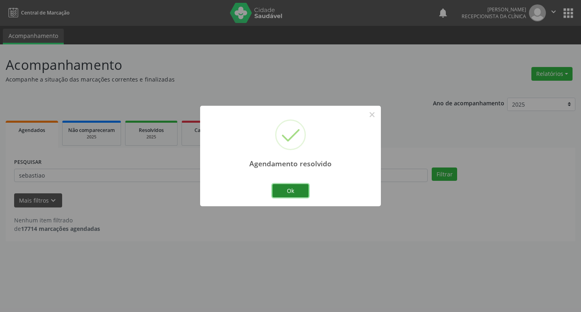
drag, startPoint x: 290, startPoint y: 192, endPoint x: 262, endPoint y: 180, distance: 30.7
click at [288, 191] on button "Ok" at bounding box center [290, 191] width 36 height 14
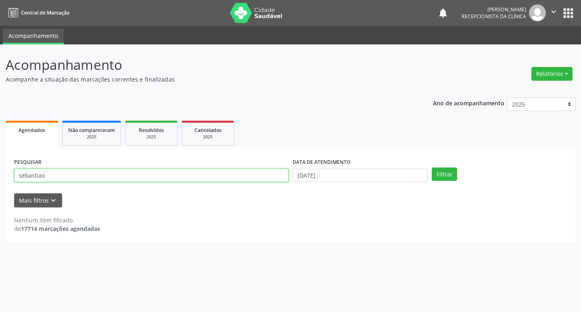
click at [262, 180] on input "sebastiao" at bounding box center [151, 176] width 274 height 14
click at [432, 167] on button "Filtrar" at bounding box center [444, 174] width 25 height 14
click at [28, 174] on input "thuago" at bounding box center [151, 176] width 274 height 14
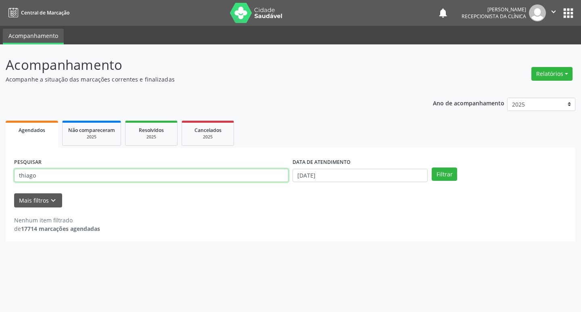
type input "thiago"
click at [432, 167] on button "Filtrar" at bounding box center [444, 174] width 25 height 14
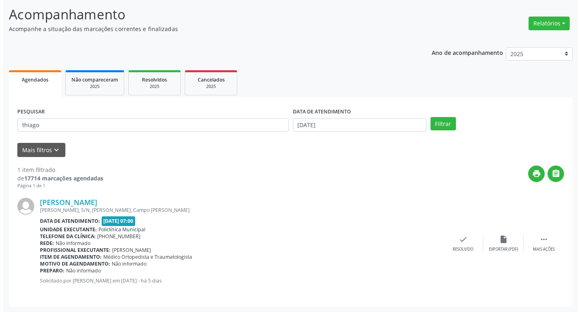
scroll to position [51, 0]
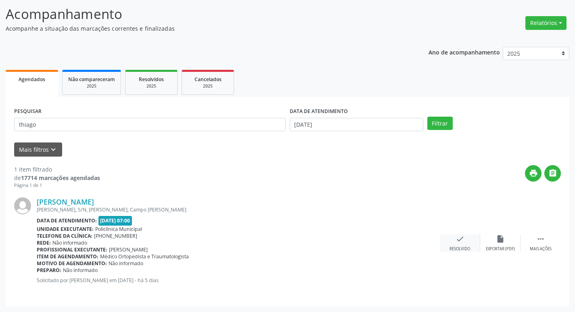
click at [457, 240] on icon "check" at bounding box center [460, 238] width 9 height 9
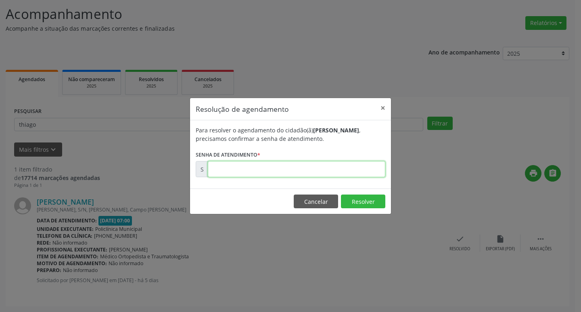
click at [260, 175] on input "text" at bounding box center [297, 169] width 178 height 16
type input "00174098"
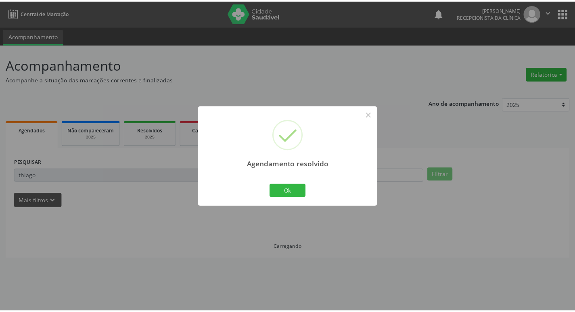
scroll to position [0, 0]
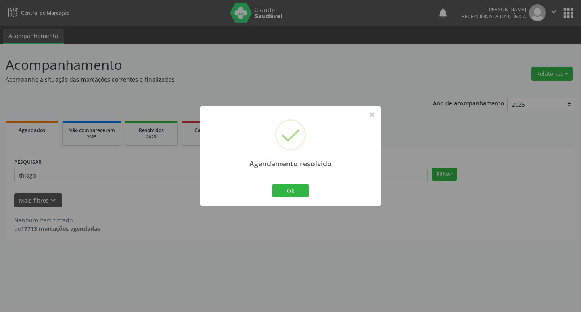
drag, startPoint x: 278, startPoint y: 199, endPoint x: 271, endPoint y: 188, distance: 12.9
click at [274, 192] on div "Ok Cancel" at bounding box center [291, 190] width 40 height 17
click at [271, 188] on div "Ok Cancel" at bounding box center [291, 190] width 40 height 17
drag, startPoint x: 282, startPoint y: 191, endPoint x: 217, endPoint y: 176, distance: 65.9
click at [280, 191] on button "Ok" at bounding box center [290, 191] width 36 height 14
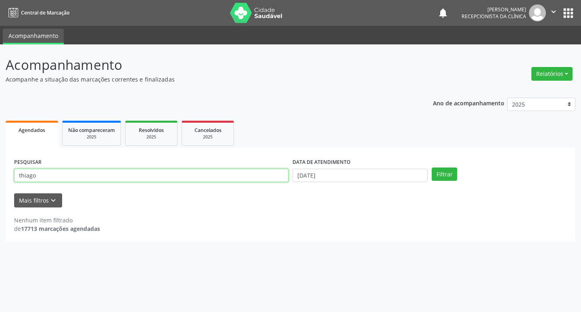
click at [217, 176] on input "thiago" at bounding box center [151, 176] width 274 height 14
type input "ivonice"
click at [432, 167] on button "Filtrar" at bounding box center [444, 174] width 25 height 14
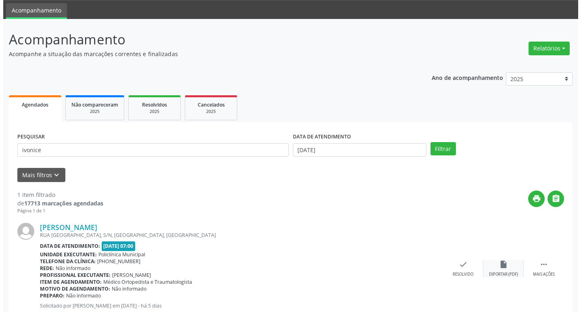
scroll to position [51, 0]
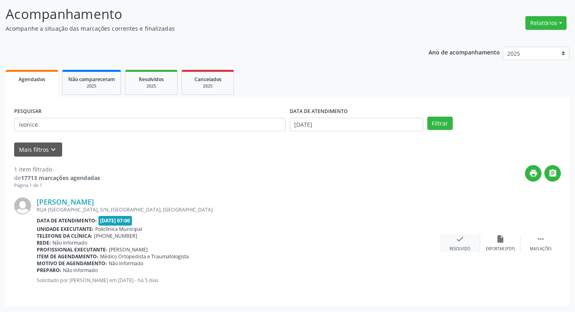
click at [463, 244] on div "check Resolvido" at bounding box center [460, 242] width 40 height 17
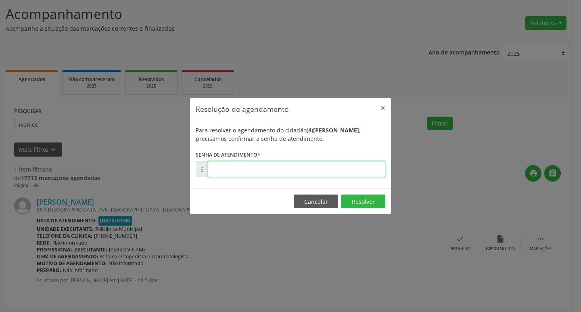
click at [273, 173] on input "text" at bounding box center [297, 169] width 178 height 16
type input "00174081"
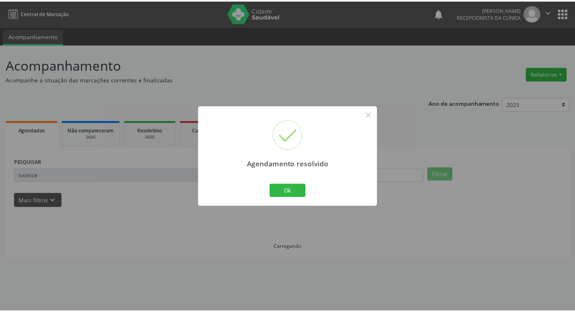
scroll to position [0, 0]
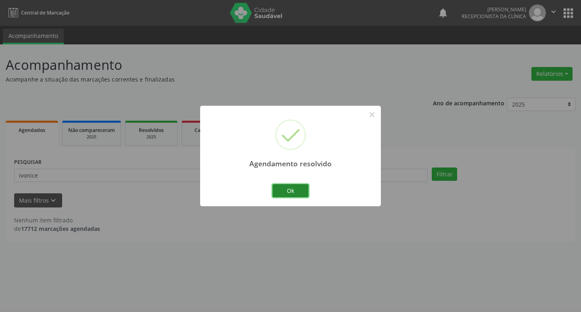
drag, startPoint x: 288, startPoint y: 194, endPoint x: 282, endPoint y: 192, distance: 6.9
click at [286, 194] on button "Ok" at bounding box center [290, 191] width 36 height 14
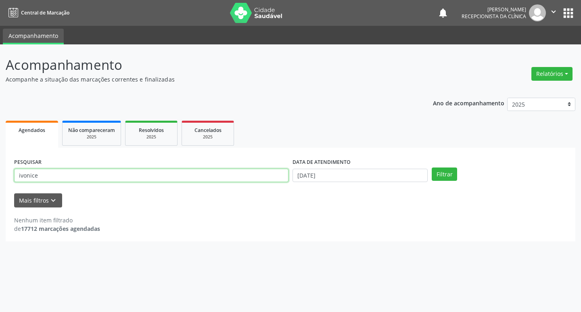
click at [226, 170] on input "ivonice" at bounding box center [151, 176] width 274 height 14
type input "[PERSON_NAME]"
click at [432, 167] on button "Filtrar" at bounding box center [444, 174] width 25 height 14
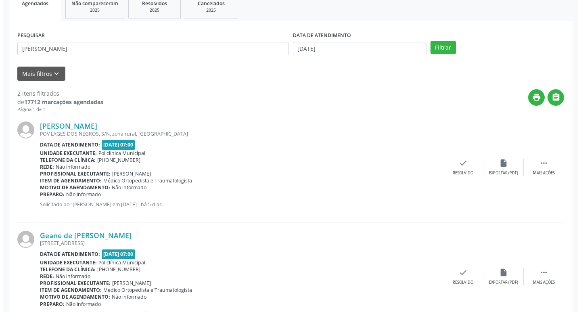
scroll to position [160, 0]
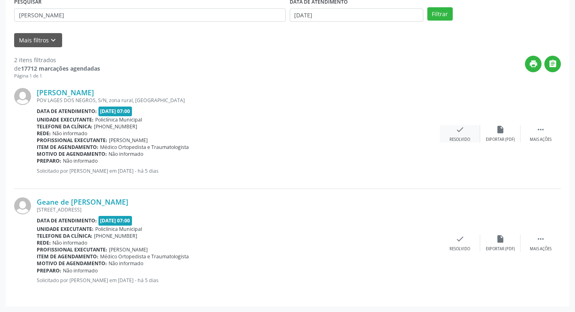
click at [458, 134] on icon "check" at bounding box center [460, 129] width 9 height 9
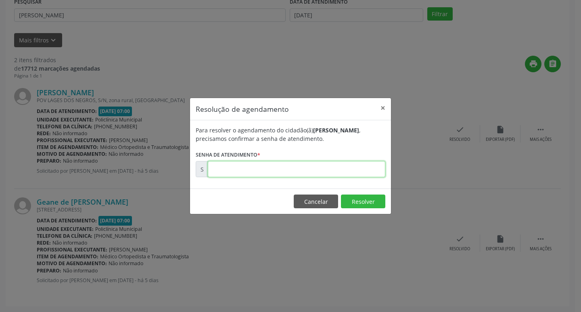
click at [319, 165] on input "text" at bounding box center [297, 169] width 178 height 16
type input "00174043"
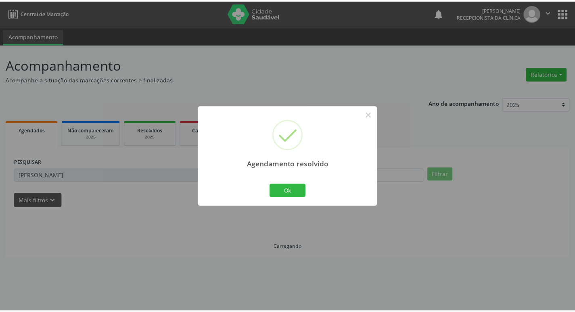
scroll to position [0, 0]
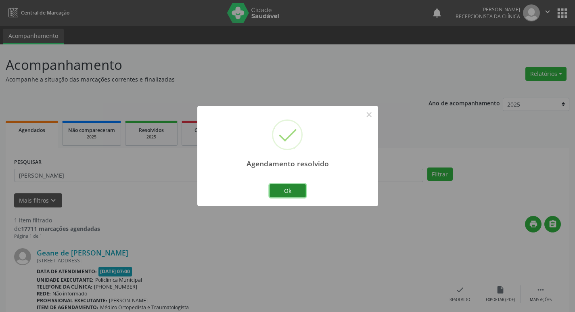
click at [271, 186] on button "Ok" at bounding box center [288, 191] width 36 height 14
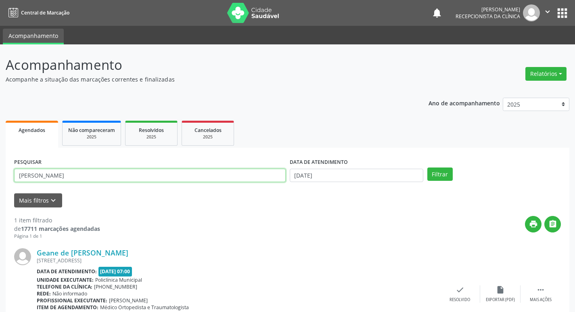
click at [249, 173] on input "[PERSON_NAME]" at bounding box center [150, 176] width 272 height 14
click at [427, 167] on button "Filtrar" at bounding box center [439, 174] width 25 height 14
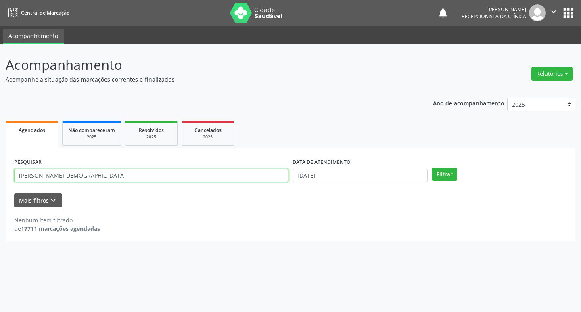
click at [130, 175] on input "[PERSON_NAME][DEMOGRAPHIC_DATA]" at bounding box center [151, 176] width 274 height 14
click at [94, 171] on input "[PERSON_NAME][DEMOGRAPHIC_DATA]" at bounding box center [151, 176] width 274 height 14
click at [96, 171] on input "[PERSON_NAME][DEMOGRAPHIC_DATA]" at bounding box center [151, 176] width 274 height 14
click at [108, 171] on input "[PERSON_NAME][DEMOGRAPHIC_DATA]" at bounding box center [151, 176] width 274 height 14
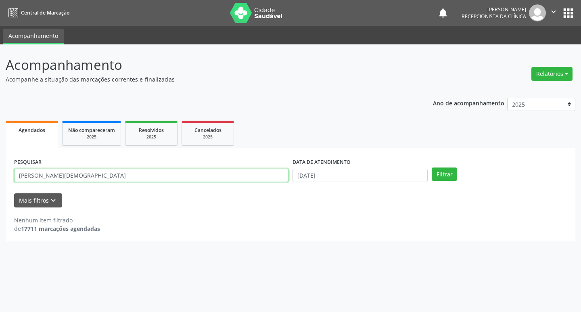
click at [108, 171] on input "[PERSON_NAME][DEMOGRAPHIC_DATA]" at bounding box center [151, 176] width 274 height 14
type input "geane"
click at [432, 167] on button "Filtrar" at bounding box center [444, 174] width 25 height 14
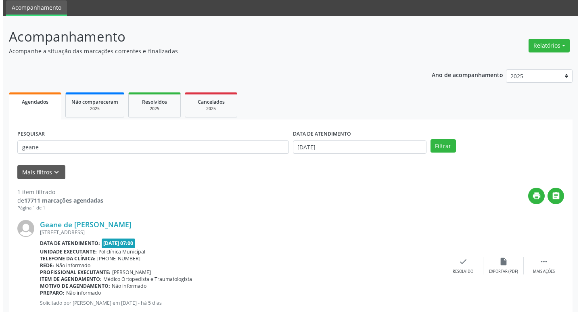
scroll to position [51, 0]
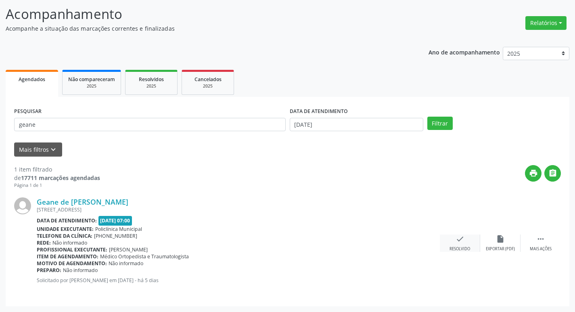
click at [460, 242] on icon "check" at bounding box center [460, 238] width 9 height 9
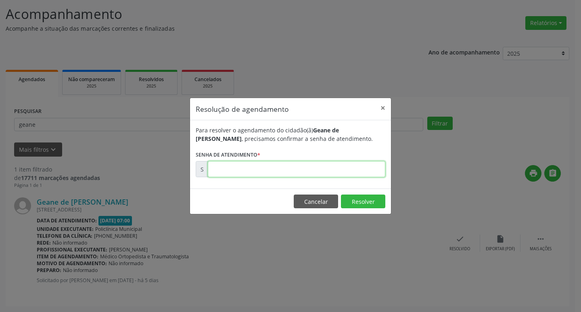
click at [251, 167] on input "text" at bounding box center [297, 169] width 178 height 16
type input "00174055"
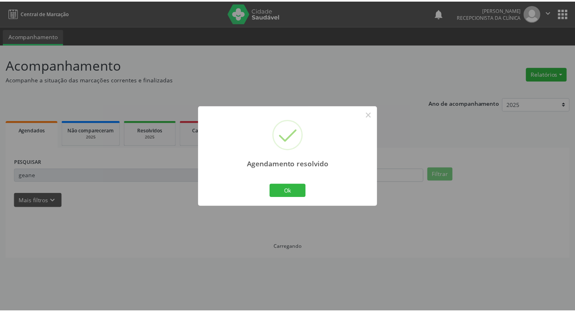
scroll to position [0, 0]
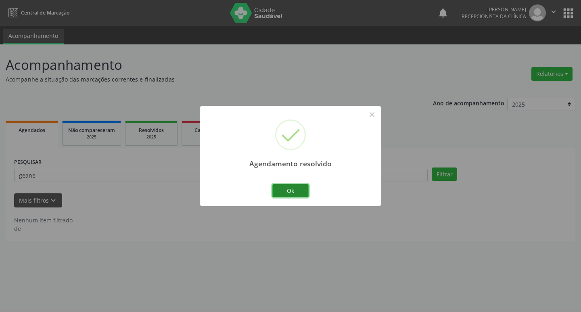
click at [289, 186] on button "Ok" at bounding box center [290, 191] width 36 height 14
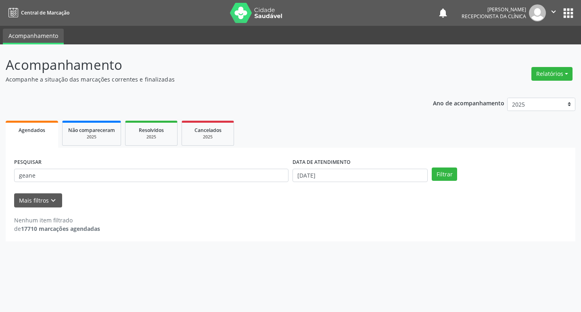
click at [269, 186] on div "PESQUISAR geane" at bounding box center [151, 171] width 278 height 31
click at [254, 180] on input "geane" at bounding box center [151, 176] width 274 height 14
type input "valmir"
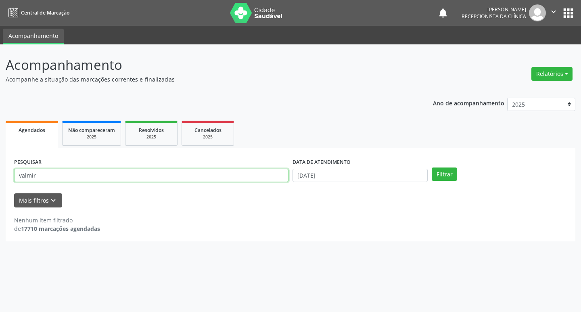
click at [432, 167] on button "Filtrar" at bounding box center [444, 174] width 25 height 14
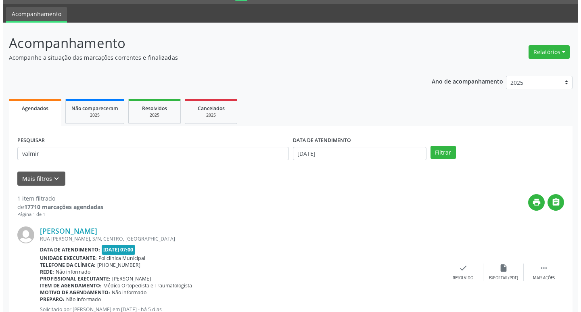
scroll to position [51, 0]
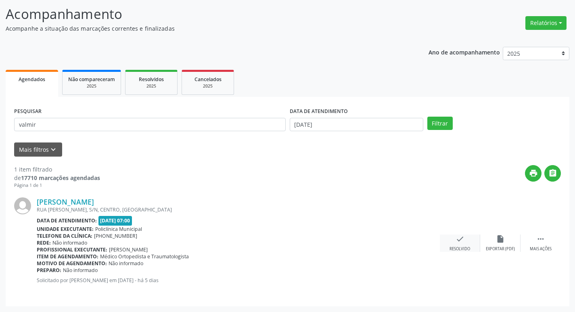
click at [469, 243] on div "check Resolvido" at bounding box center [460, 242] width 40 height 17
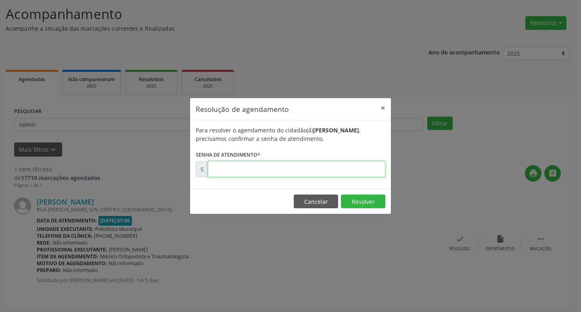
click at [268, 164] on input "text" at bounding box center [297, 169] width 178 height 16
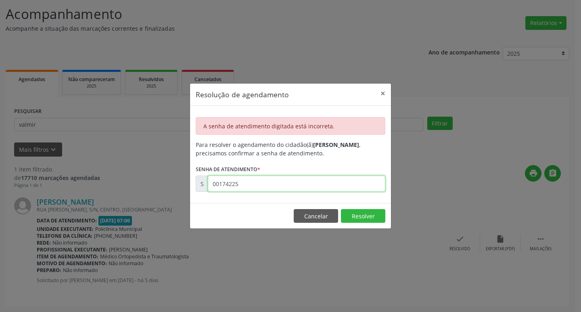
click at [232, 183] on input "00174225" at bounding box center [297, 184] width 178 height 16
click at [257, 189] on input "00174251" at bounding box center [297, 184] width 178 height 16
type input "00174125"
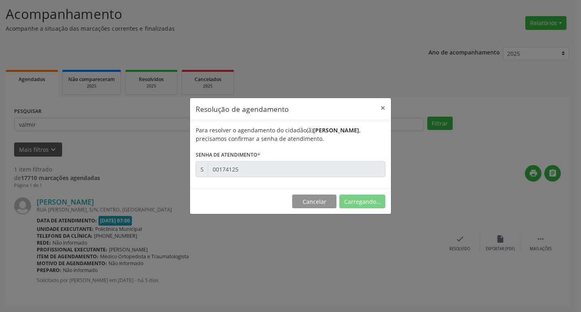
scroll to position [0, 0]
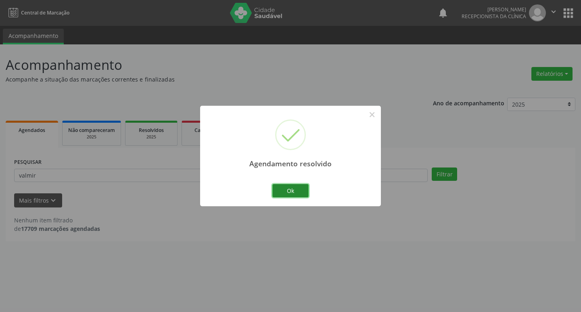
click at [295, 188] on button "Ok" at bounding box center [290, 191] width 36 height 14
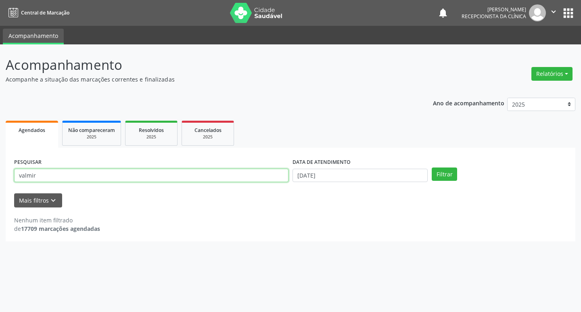
click at [213, 171] on input "valmir" at bounding box center [151, 176] width 274 height 14
click at [432, 167] on button "Filtrar" at bounding box center [444, 174] width 25 height 14
click at [132, 170] on input "[PERSON_NAME]" at bounding box center [151, 176] width 274 height 14
type input "[PERSON_NAME]"
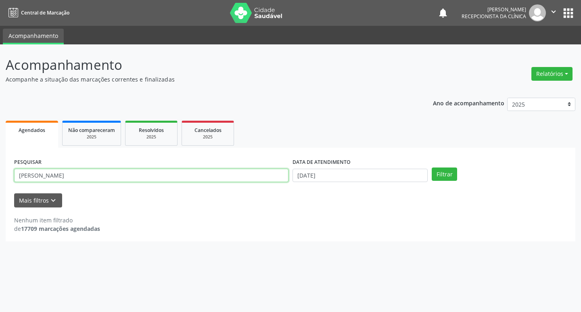
click at [432, 167] on button "Filtrar" at bounding box center [444, 174] width 25 height 14
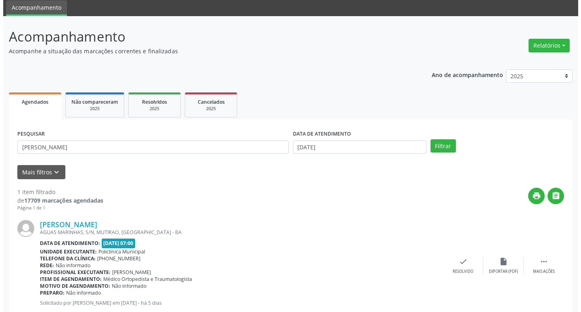
scroll to position [51, 0]
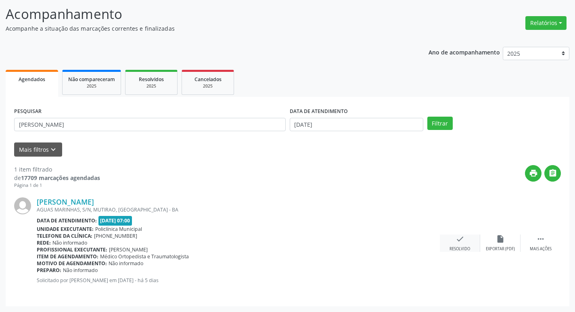
click at [457, 239] on icon "check" at bounding box center [460, 238] width 9 height 9
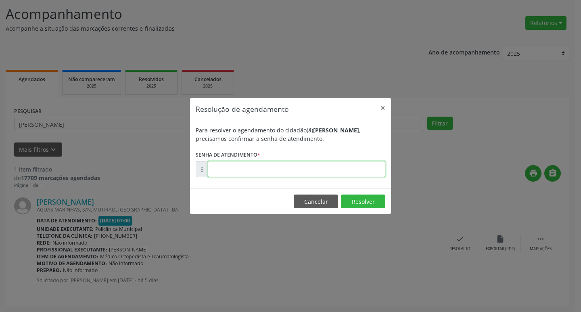
click at [286, 171] on input "text" at bounding box center [297, 169] width 178 height 16
type input "00174075"
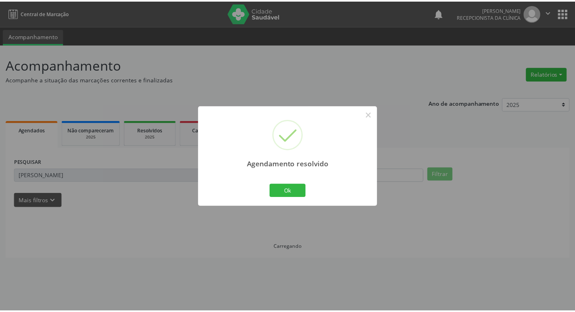
scroll to position [0, 0]
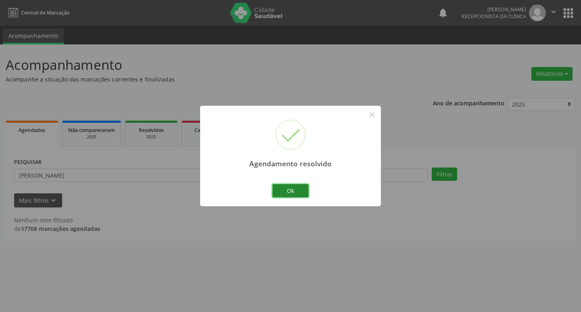
click at [281, 185] on button "Ok" at bounding box center [290, 191] width 36 height 14
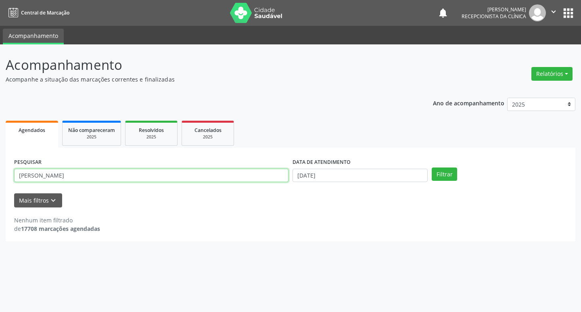
click at [246, 179] on input "[PERSON_NAME]" at bounding box center [151, 176] width 274 height 14
type input "[PERSON_NAME]"
click at [432, 167] on button "Filtrar" at bounding box center [444, 174] width 25 height 14
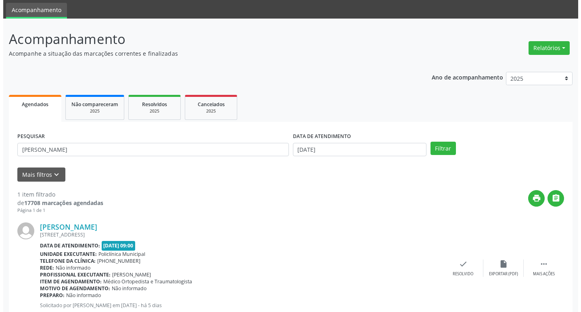
scroll to position [51, 0]
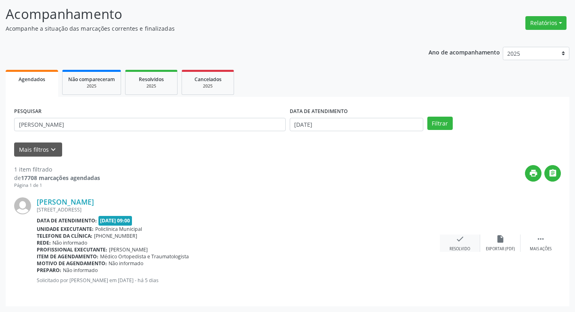
click at [467, 242] on div "check Resolvido" at bounding box center [460, 242] width 40 height 17
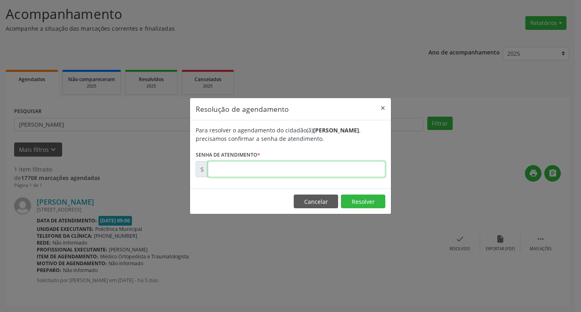
click at [280, 170] on input "text" at bounding box center [297, 169] width 178 height 16
type input "00174180"
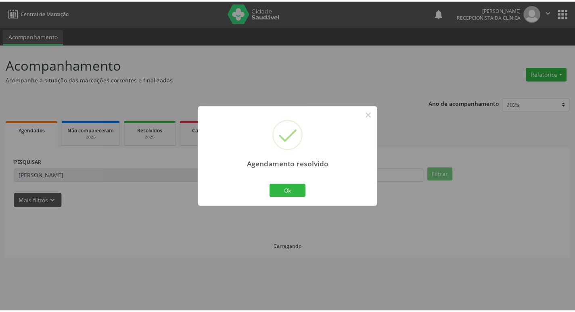
scroll to position [0, 0]
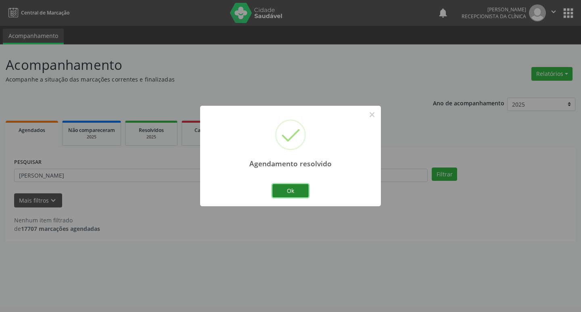
click at [290, 185] on button "Ok" at bounding box center [290, 191] width 36 height 14
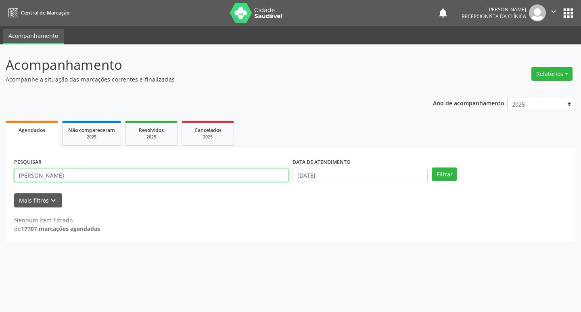
click at [235, 178] on input "[PERSON_NAME]" at bounding box center [151, 176] width 274 height 14
type input "[PERSON_NAME]"
click at [432, 167] on button "Filtrar" at bounding box center [444, 174] width 25 height 14
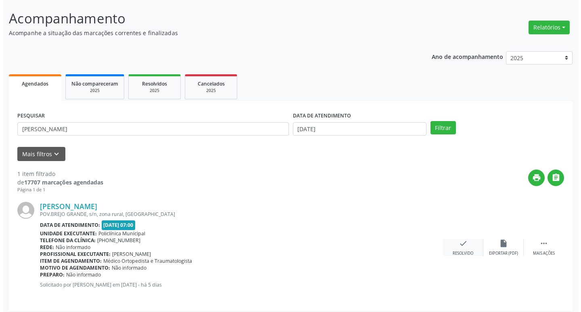
scroll to position [51, 0]
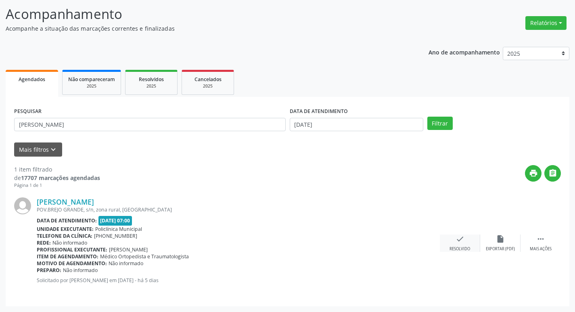
click at [452, 241] on div "check Resolvido" at bounding box center [460, 242] width 40 height 17
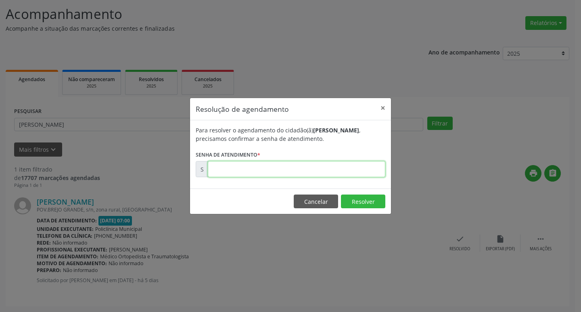
click at [312, 170] on input "text" at bounding box center [297, 169] width 178 height 16
type input "00174028"
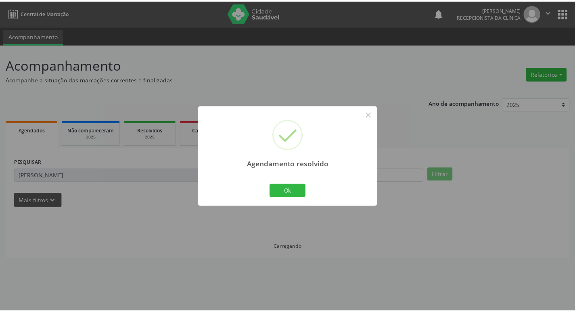
scroll to position [0, 0]
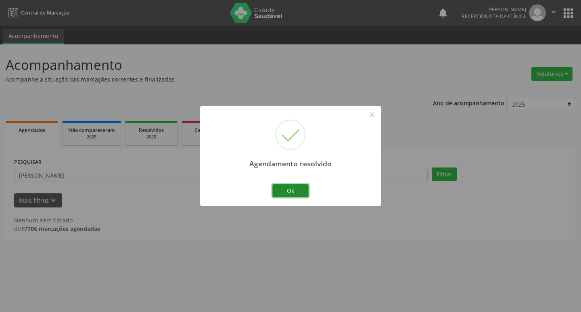
click at [294, 191] on button "Ok" at bounding box center [290, 191] width 36 height 14
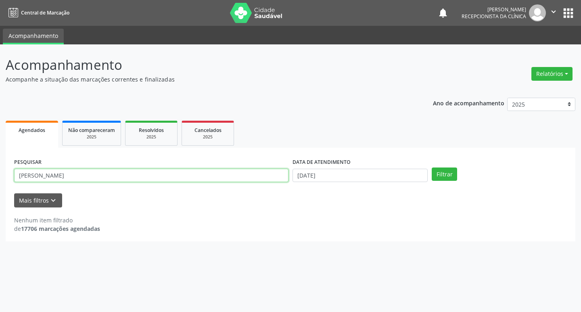
click at [221, 176] on input "[PERSON_NAME]" at bounding box center [151, 176] width 274 height 14
type input "jovania"
click at [432, 167] on button "Filtrar" at bounding box center [444, 174] width 25 height 14
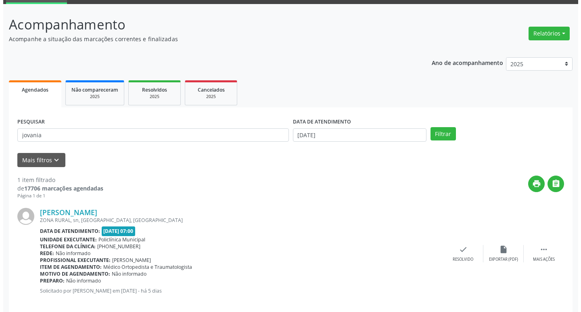
scroll to position [51, 0]
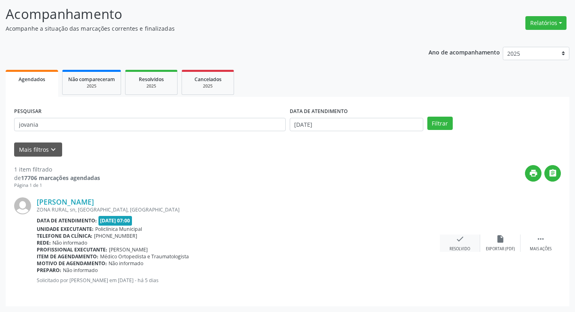
click at [456, 236] on icon "check" at bounding box center [460, 238] width 9 height 9
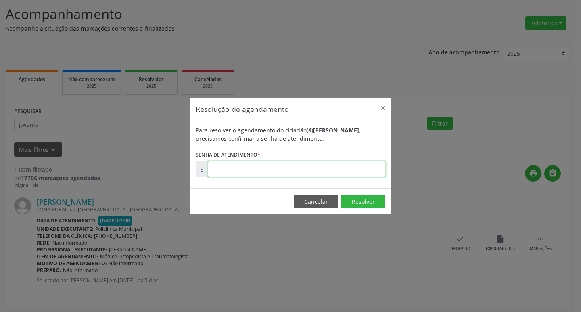
click at [285, 177] on input "text" at bounding box center [297, 169] width 178 height 16
click at [283, 176] on input "text" at bounding box center [297, 169] width 178 height 16
type input "00174115"
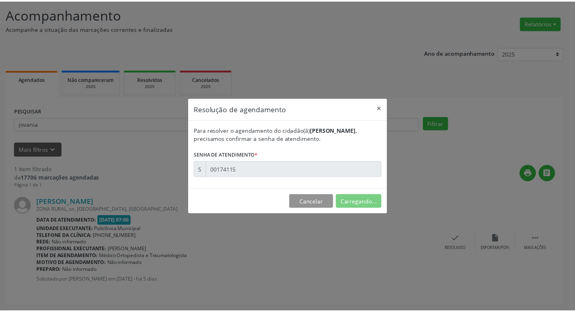
scroll to position [0, 0]
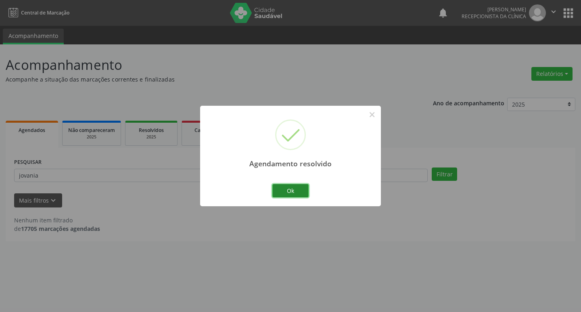
click at [295, 188] on button "Ok" at bounding box center [290, 191] width 36 height 14
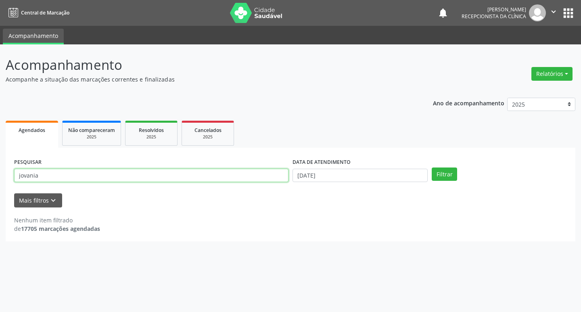
click at [234, 177] on input "jovania" at bounding box center [151, 176] width 274 height 14
type input "[PERSON_NAME]"
click at [432, 167] on button "Filtrar" at bounding box center [444, 174] width 25 height 14
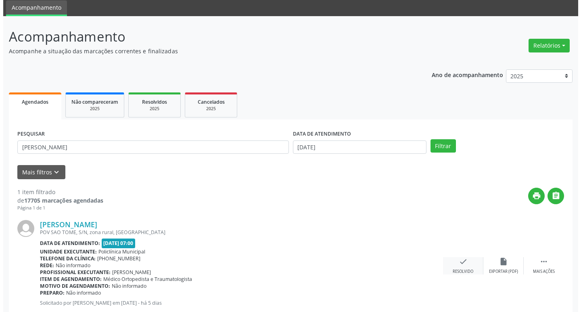
scroll to position [51, 0]
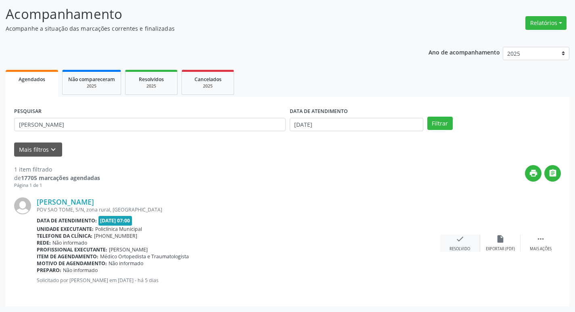
click at [459, 247] on div "Resolvido" at bounding box center [459, 249] width 21 height 6
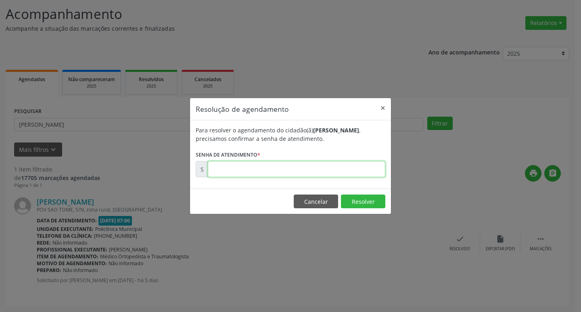
click at [278, 165] on input "text" at bounding box center [297, 169] width 178 height 16
type input "00174041"
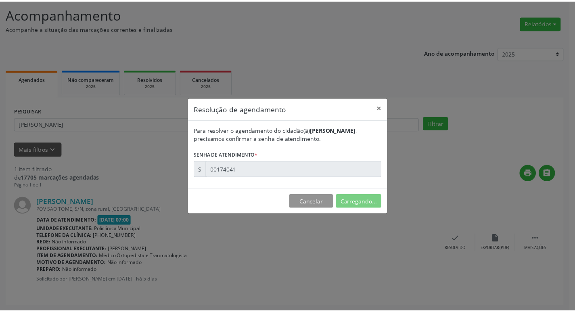
scroll to position [0, 0]
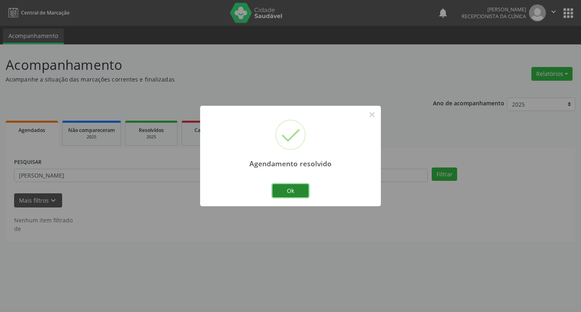
click at [301, 192] on button "Ok" at bounding box center [290, 191] width 36 height 14
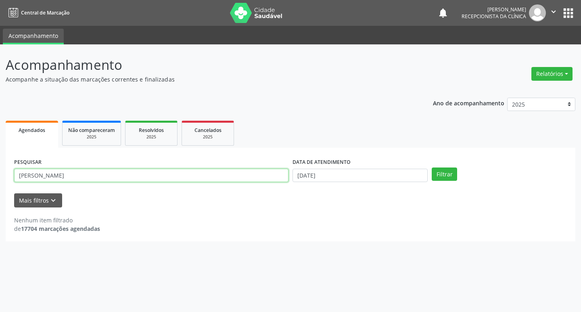
click at [270, 178] on input "[PERSON_NAME]" at bounding box center [151, 176] width 274 height 14
type input "edvaldo"
click at [432, 167] on button "Filtrar" at bounding box center [444, 174] width 25 height 14
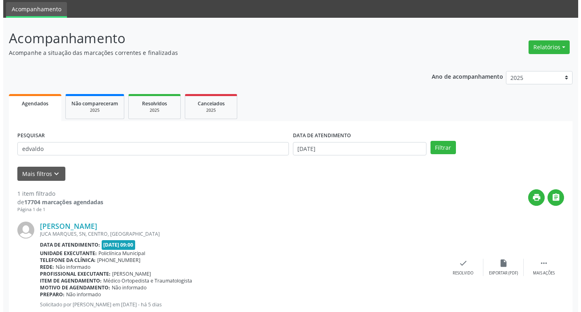
scroll to position [51, 0]
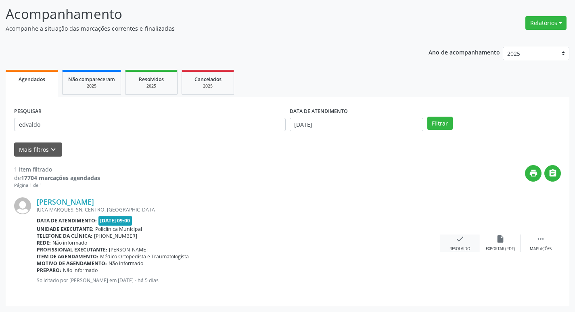
click at [453, 246] on div "check Resolvido" at bounding box center [460, 242] width 40 height 17
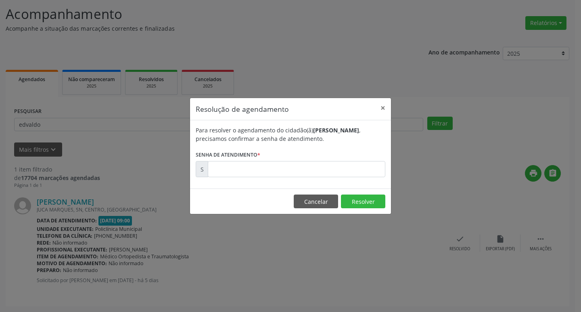
drag, startPoint x: 270, startPoint y: 182, endPoint x: 260, endPoint y: 173, distance: 12.6
click at [266, 179] on div "Para resolver o agendamento do cidadão(ã) [PERSON_NAME] , precisamos confirmar …" at bounding box center [290, 154] width 201 height 68
click at [259, 173] on input "text" at bounding box center [297, 169] width 178 height 16
type input "00174246"
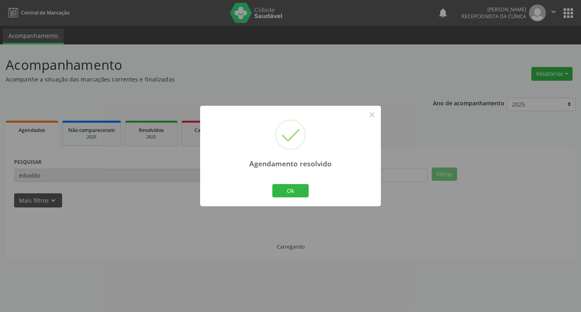
scroll to position [0, 0]
click at [280, 190] on button "Ok" at bounding box center [290, 191] width 36 height 14
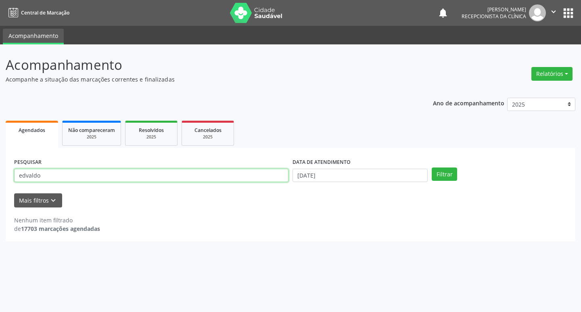
click at [245, 179] on input "edvaldo" at bounding box center [151, 176] width 274 height 14
click at [432, 167] on button "Filtrar" at bounding box center [444, 174] width 25 height 14
click at [146, 171] on input "[PERSON_NAME]" at bounding box center [151, 176] width 274 height 14
click at [432, 167] on button "Filtrar" at bounding box center [444, 174] width 25 height 14
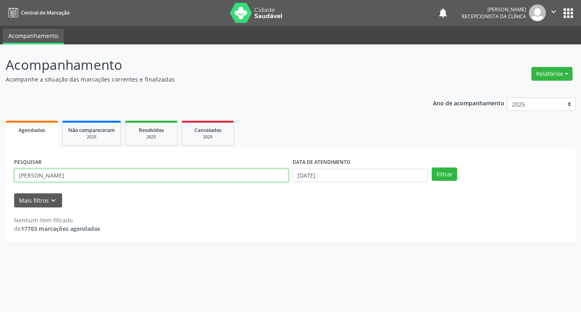
drag, startPoint x: 138, startPoint y: 181, endPoint x: 131, endPoint y: 178, distance: 7.2
click at [131, 178] on input "[PERSON_NAME]" at bounding box center [151, 176] width 274 height 14
click at [130, 178] on input "[PERSON_NAME]" at bounding box center [151, 176] width 274 height 14
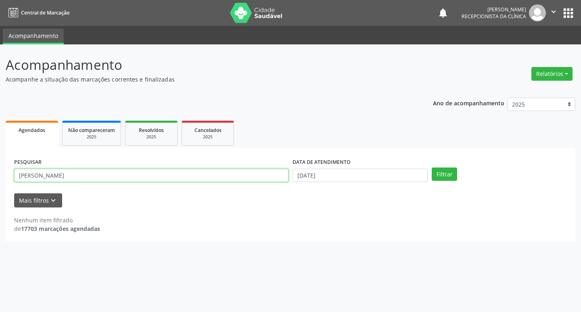
type input "[PERSON_NAME]"
click at [432, 167] on button "Filtrar" at bounding box center [444, 174] width 25 height 14
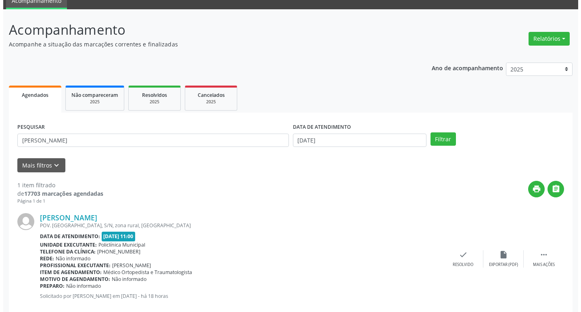
scroll to position [51, 0]
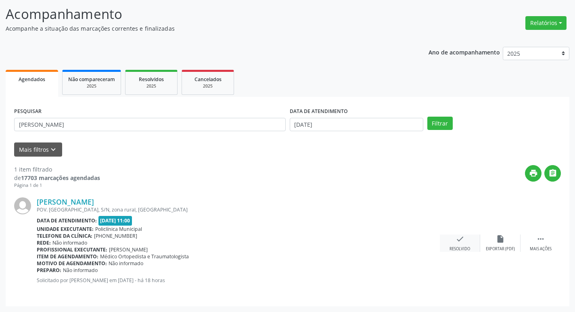
click at [460, 240] on icon "check" at bounding box center [460, 238] width 9 height 9
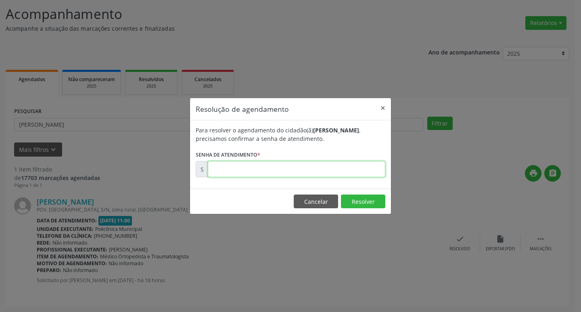
click at [266, 167] on input "text" at bounding box center [297, 169] width 178 height 16
type input "00174801"
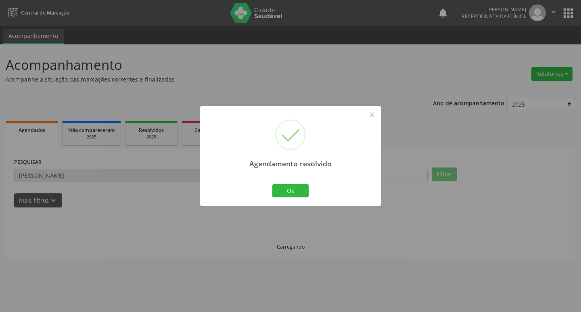
scroll to position [0, 0]
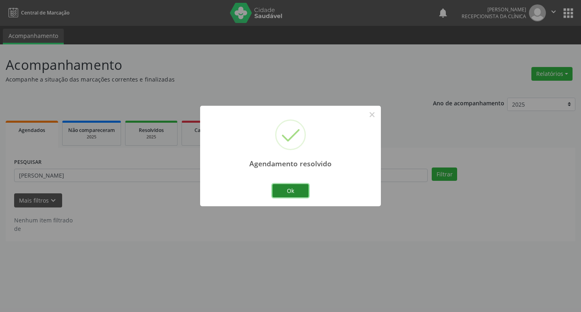
click at [277, 192] on button "Ok" at bounding box center [290, 191] width 36 height 14
